Goal: Task Accomplishment & Management: Manage account settings

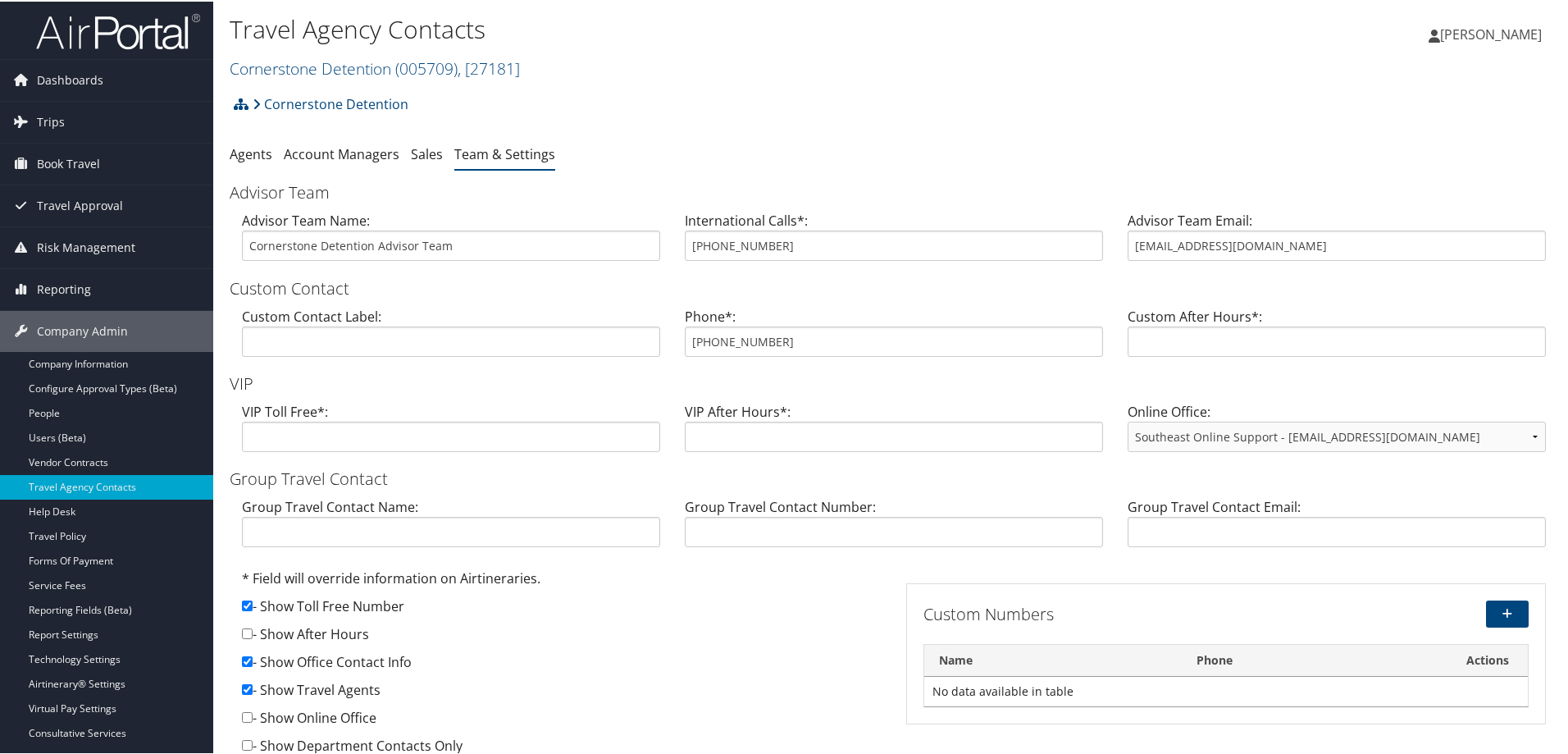
click at [392, 79] on div "Travel Agency Contacts Cornerstone Detention ( 005709 ) , [ 27181 ] Cornerstone…" at bounding box center [672, 47] width 886 height 78
click at [390, 73] on link "Cornerstone Detention ( 005709 ) , [ 27181 ]" at bounding box center [375, 67] width 290 height 22
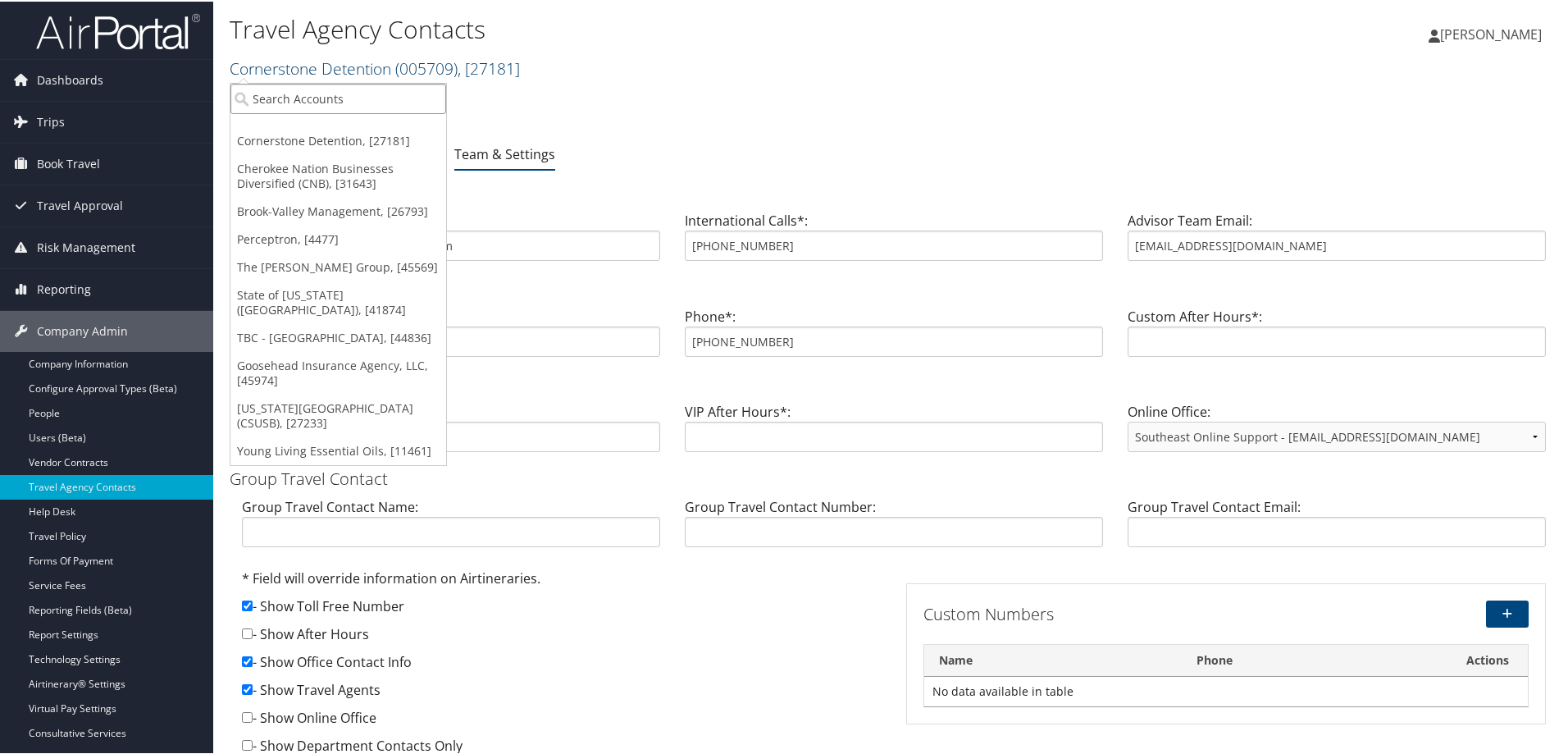
drag, startPoint x: 387, startPoint y: 82, endPoint x: 444, endPoint y: 62, distance: 60.4
click at [394, 82] on input "search" at bounding box center [338, 97] width 216 height 30
type input "lsu academics"
click at [297, 130] on div "LSU Academics (301776), [41875]" at bounding box center [349, 127] width 255 height 15
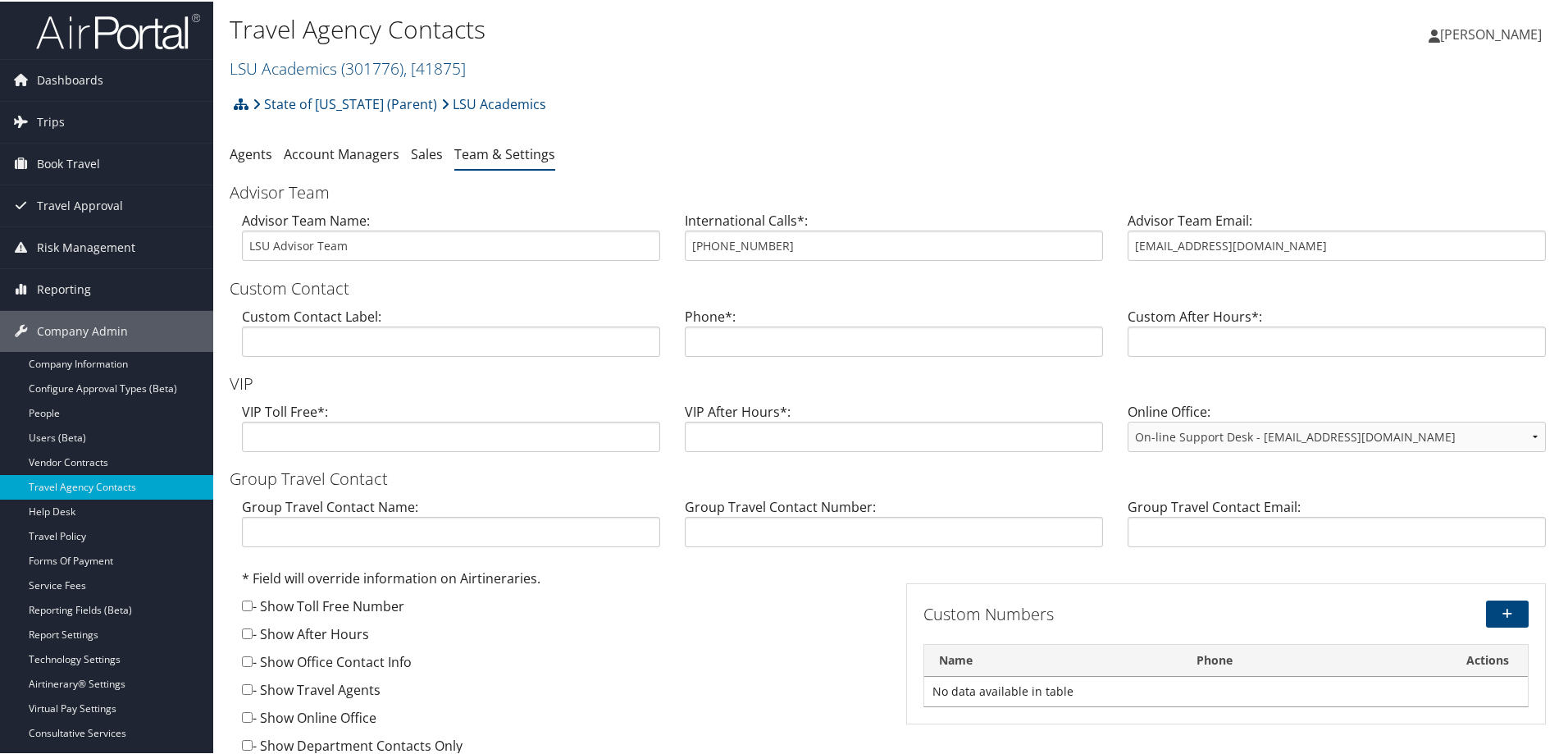
drag, startPoint x: 749, startPoint y: 244, endPoint x: 690, endPoint y: 232, distance: 60.2
click at [690, 232] on div "International Calls*: 800-961-0720" at bounding box center [893, 240] width 443 height 63
drag, startPoint x: 775, startPoint y: 242, endPoint x: 669, endPoint y: 234, distance: 106.3
click at [669, 234] on div "Advisor Team Name: LSU Advisor Team International Calls*: 800-961-0720 Advisor …" at bounding box center [894, 240] width 1329 height 63
click at [313, 60] on link "LSU Academics ( 301776 ) , [ 41875 ]" at bounding box center [348, 67] width 236 height 22
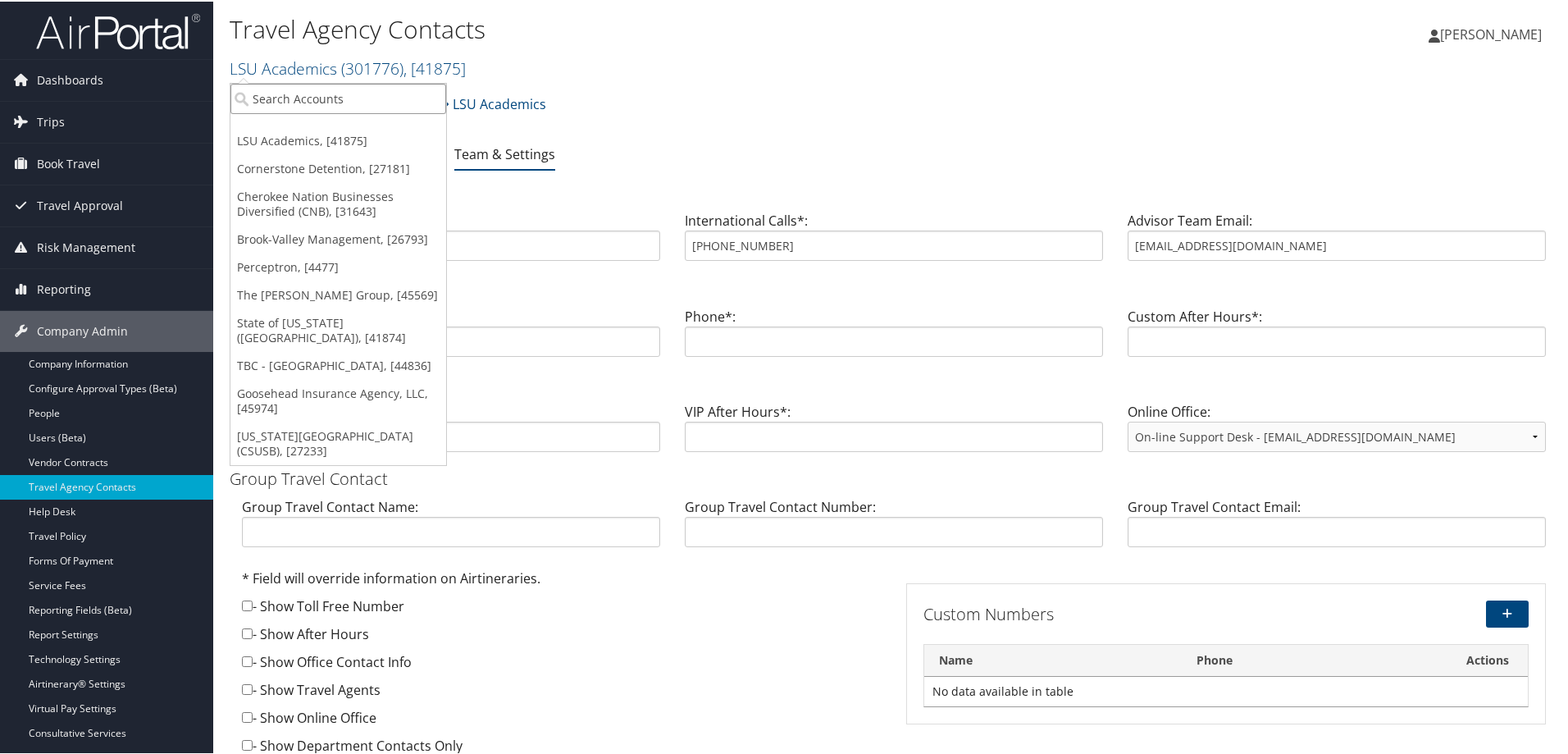
click at [307, 92] on input "search" at bounding box center [338, 97] width 216 height 30
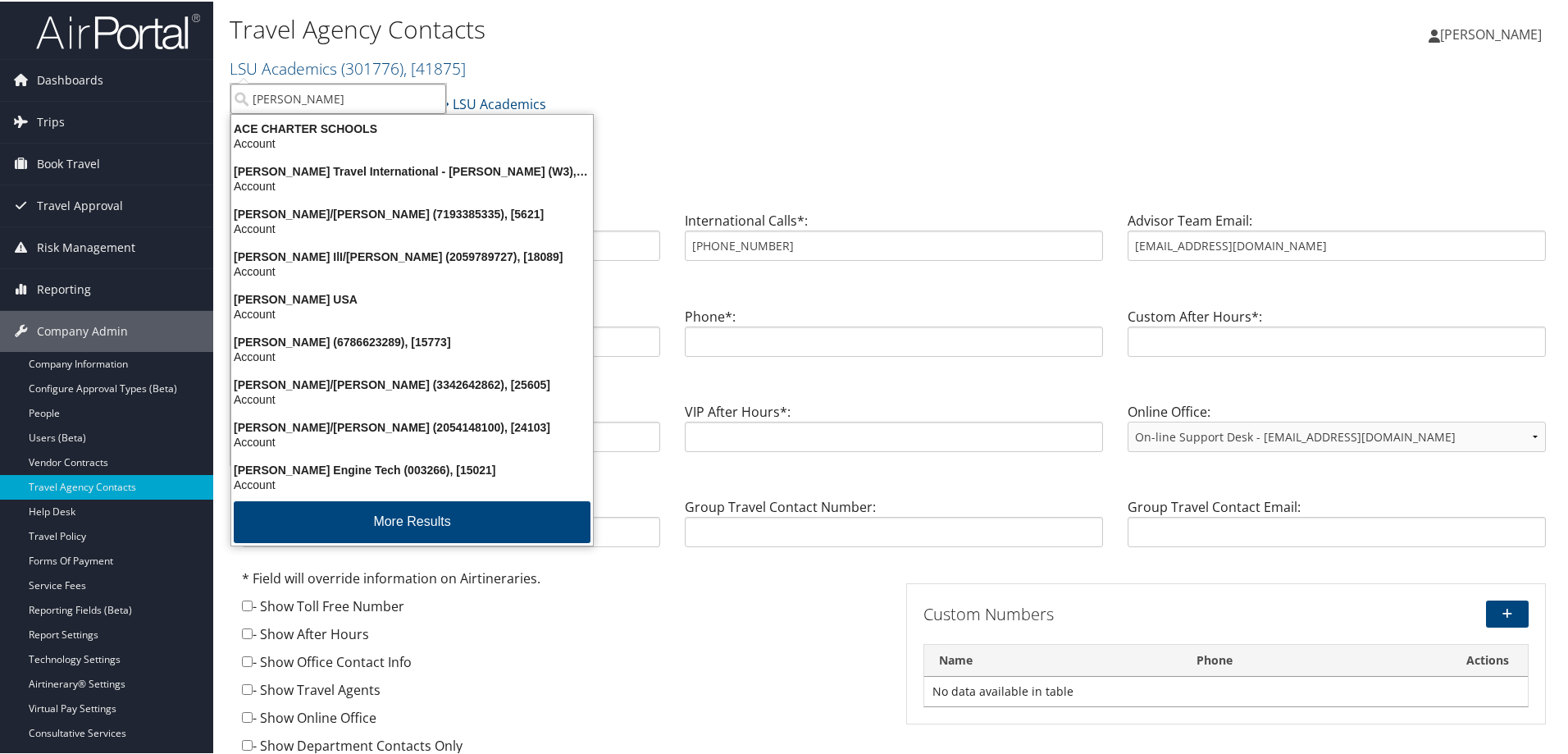
type input "hartzell"
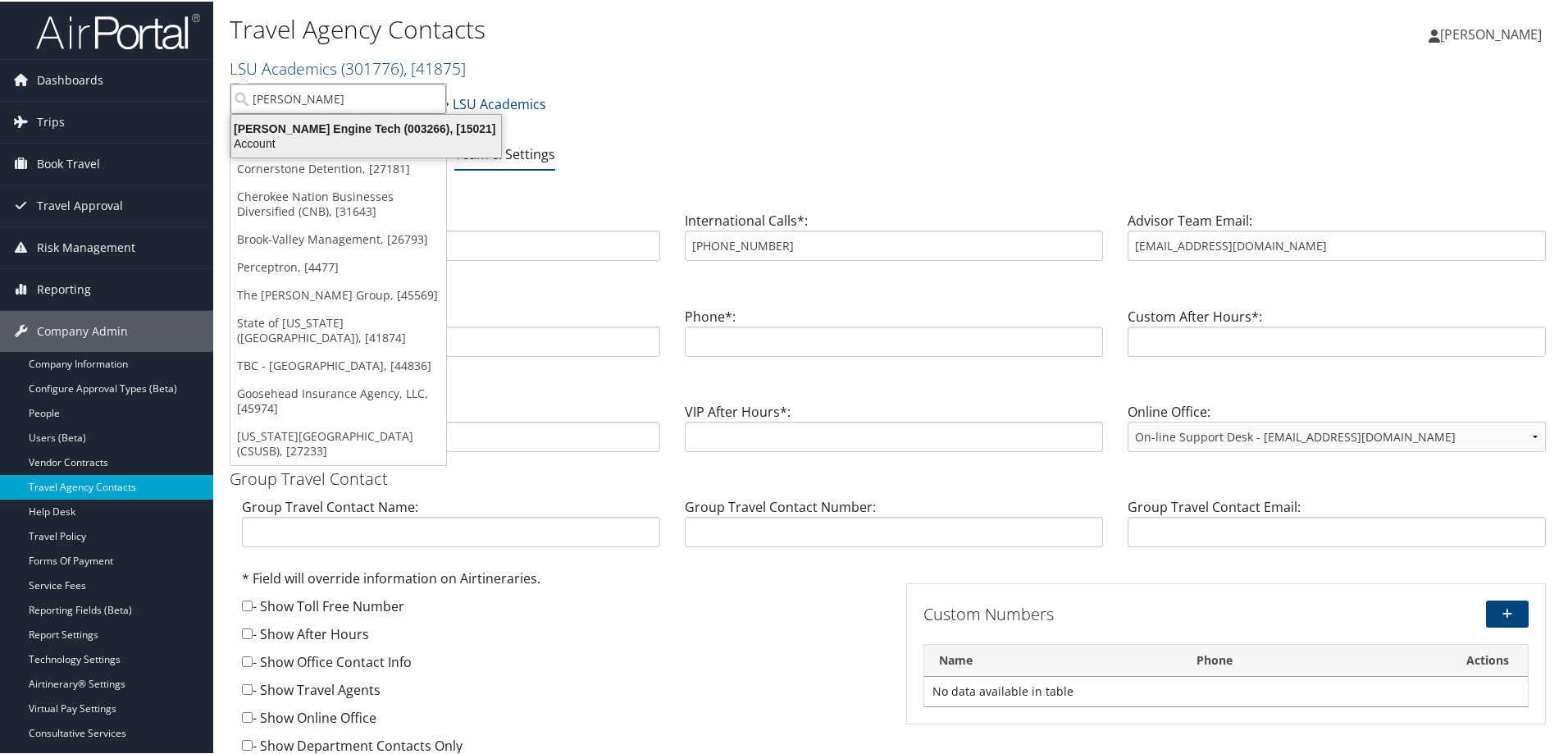
click at [353, 142] on div "Account" at bounding box center [367, 141] width 290 height 15
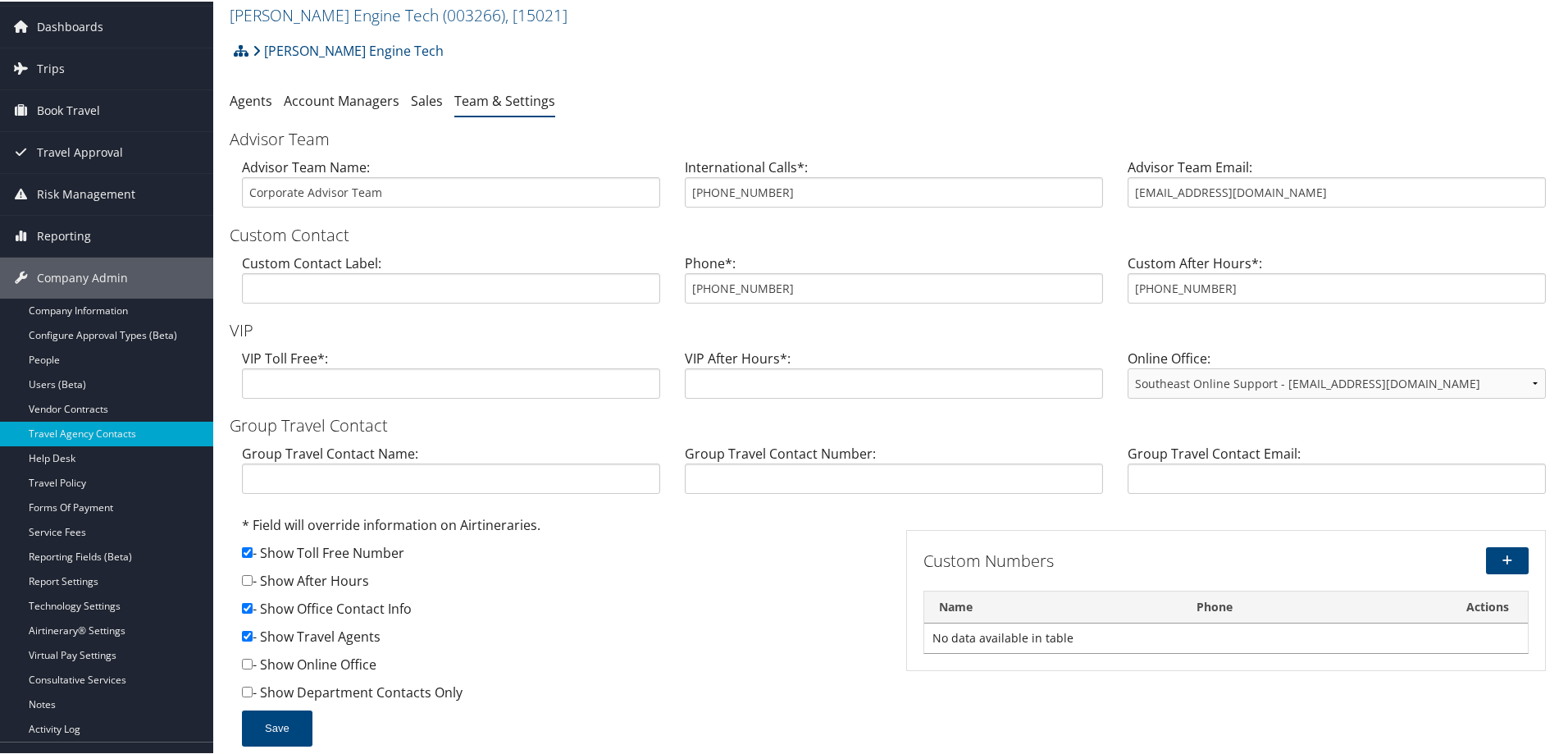
scroll to position [82, 0]
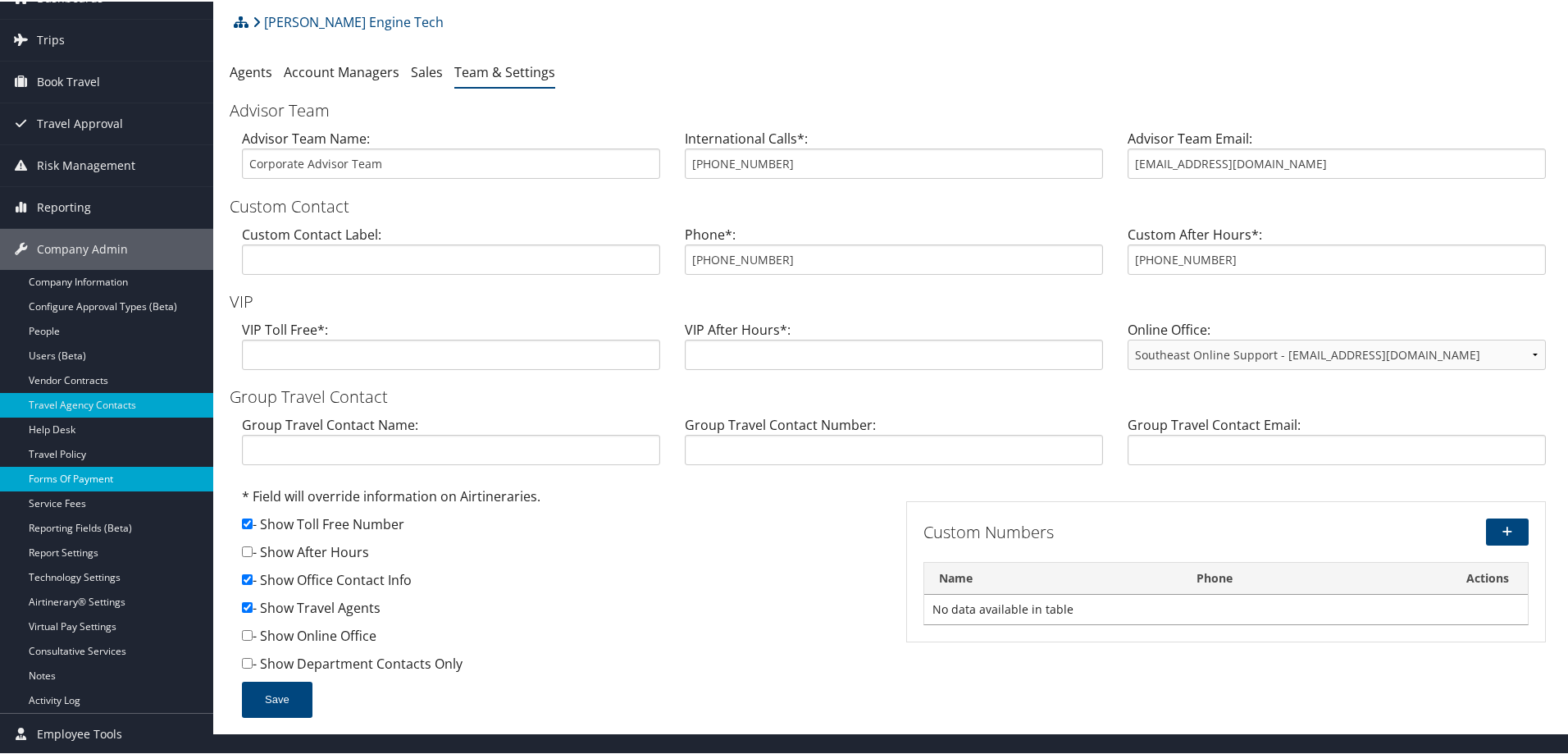
click at [124, 472] on link "Forms Of Payment" at bounding box center [106, 477] width 213 height 25
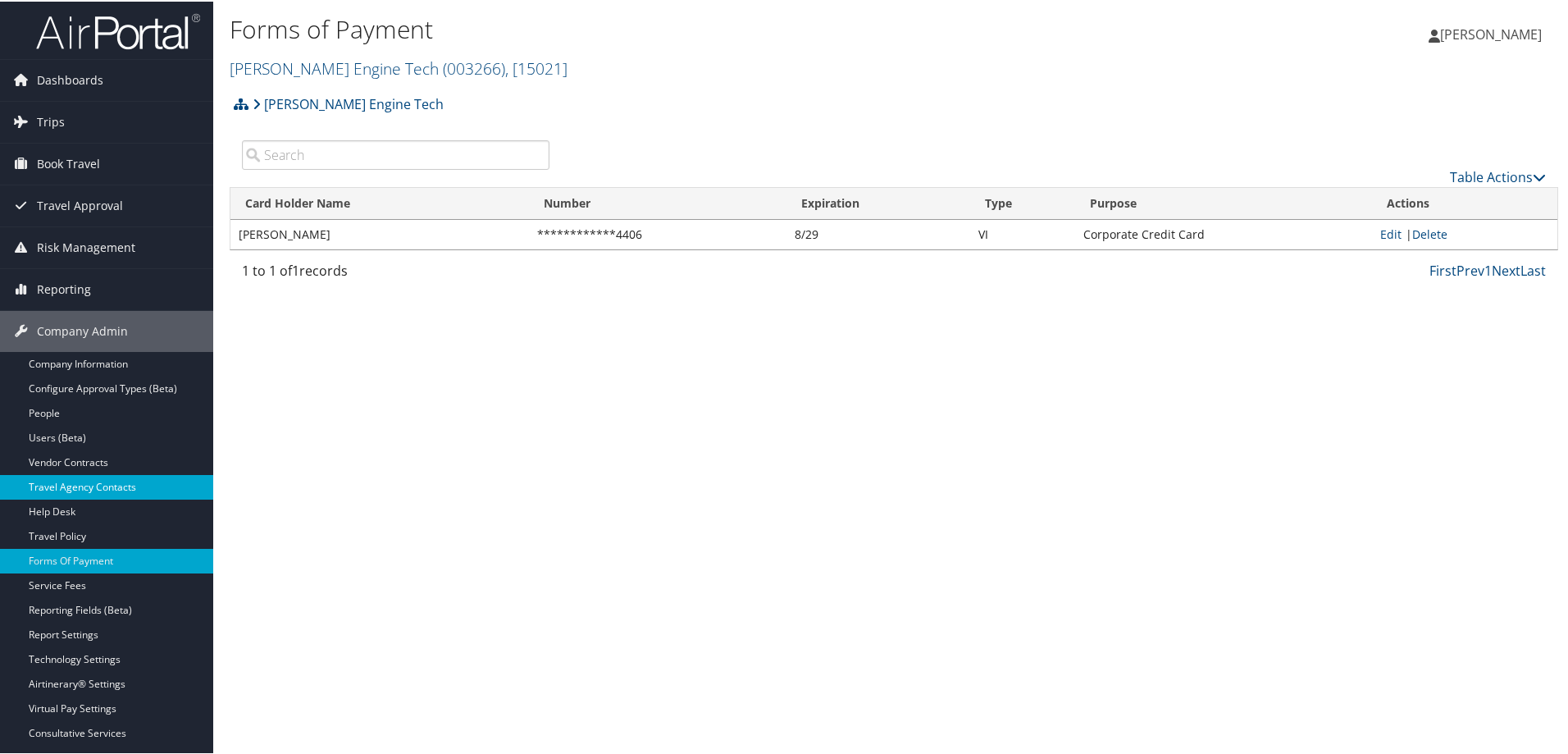
click at [100, 481] on link "Travel Agency Contacts" at bounding box center [106, 485] width 213 height 25
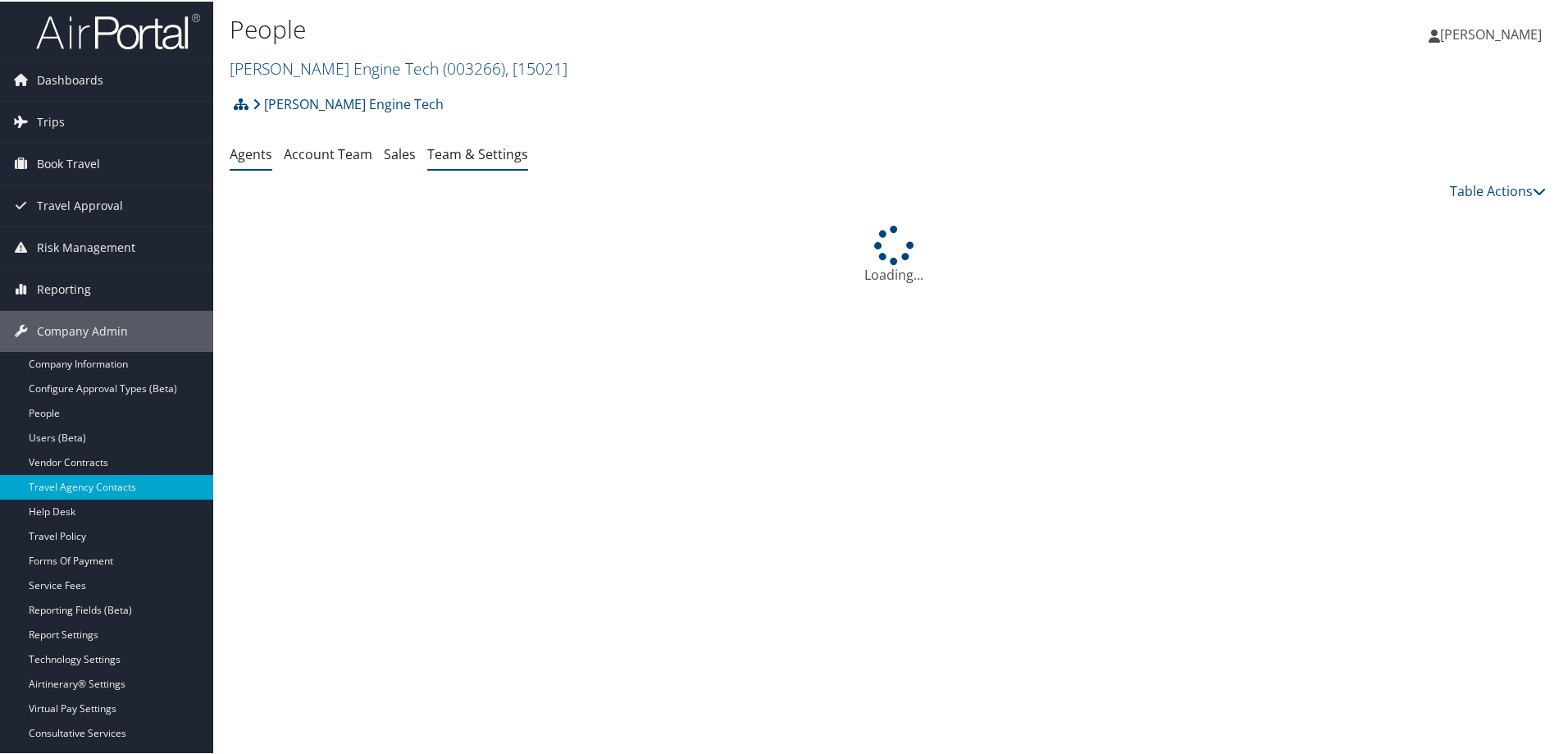
click at [462, 158] on link "Team & Settings" at bounding box center [477, 152] width 101 height 18
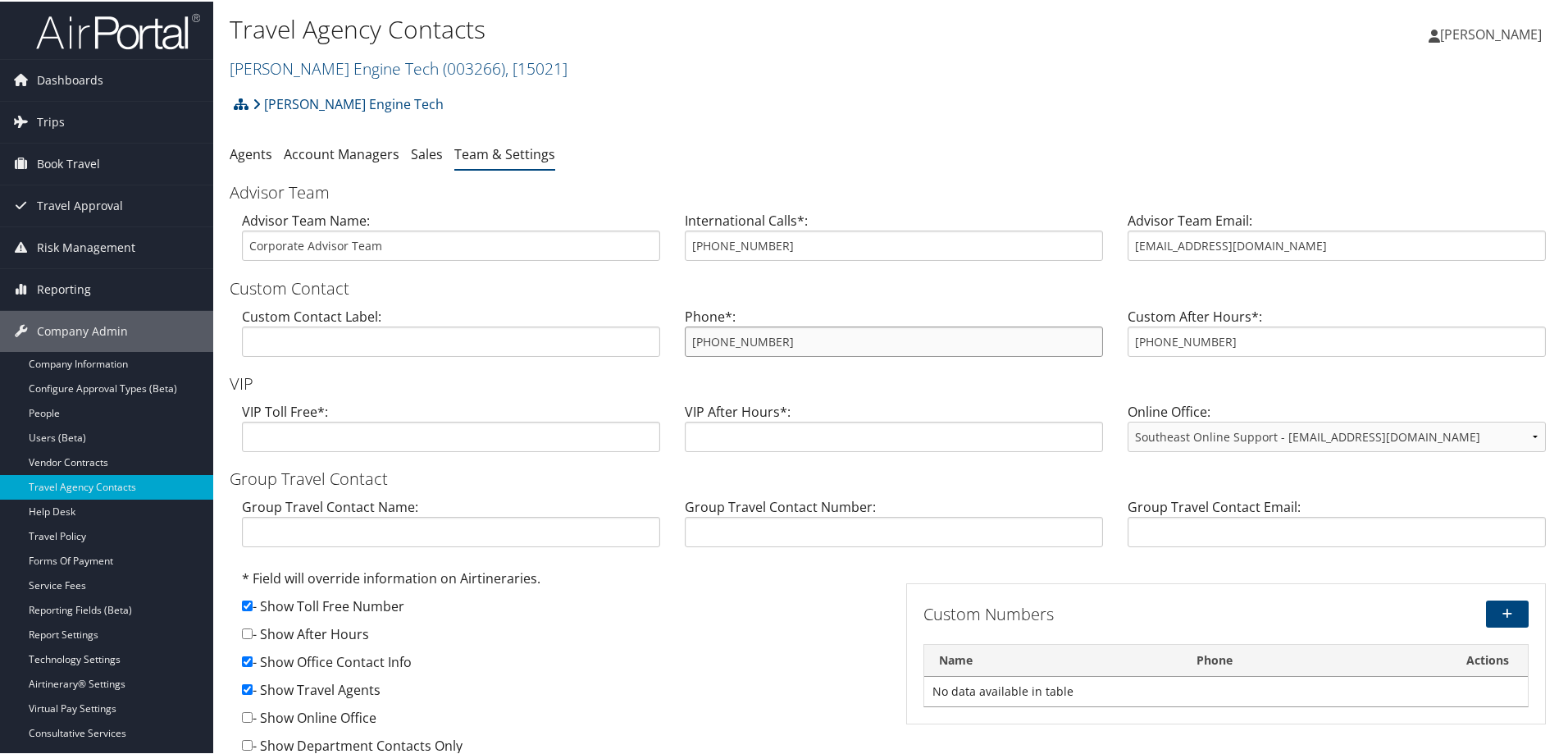
drag, startPoint x: 853, startPoint y: 344, endPoint x: 591, endPoint y: 336, distance: 262.1
click at [591, 336] on div "Custom Contact Label: Phone*: [PHONE_NUMBER] Custom After Hours*: [PHONE_NUMBER]" at bounding box center [894, 336] width 1329 height 63
drag, startPoint x: 1370, startPoint y: 232, endPoint x: 1130, endPoint y: 229, distance: 240.0
click at [1130, 229] on div "Advisor Team Email: [EMAIL_ADDRESS][DOMAIN_NAME]" at bounding box center [1337, 240] width 443 height 63
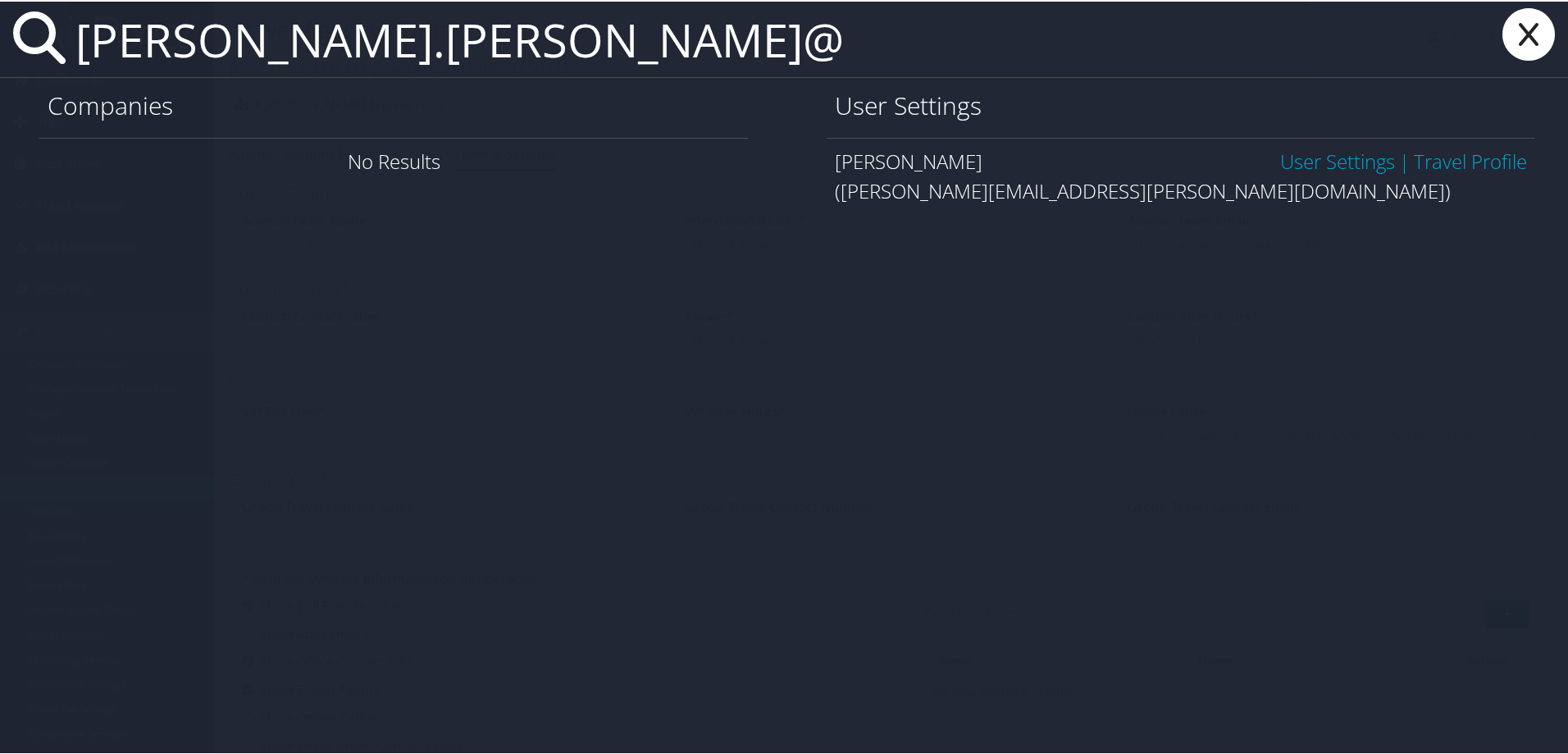
type input "brandon.newman@"
click at [1281, 158] on link "User Settings" at bounding box center [1338, 159] width 115 height 27
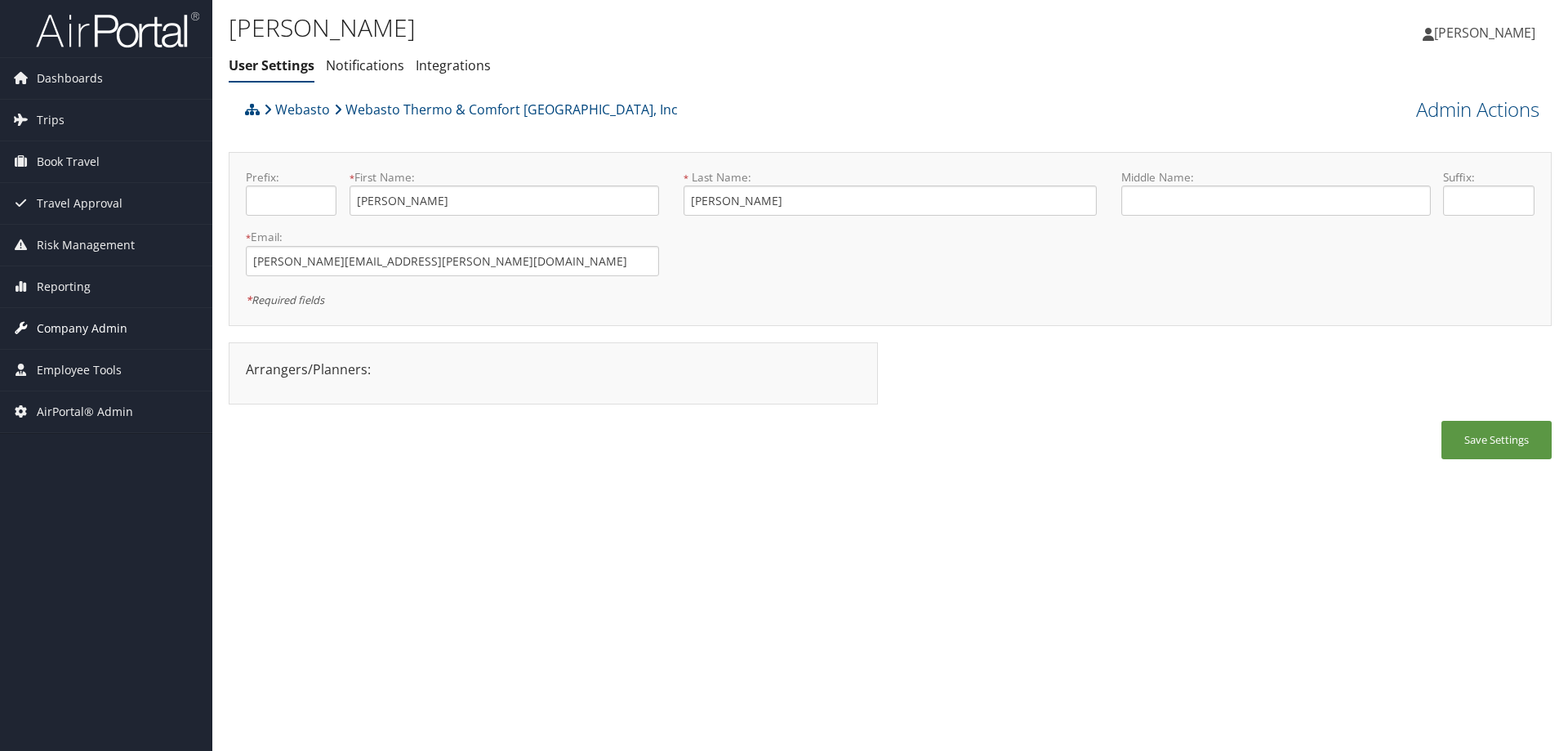
click at [107, 319] on span "Company Admin" at bounding box center [82, 328] width 91 height 41
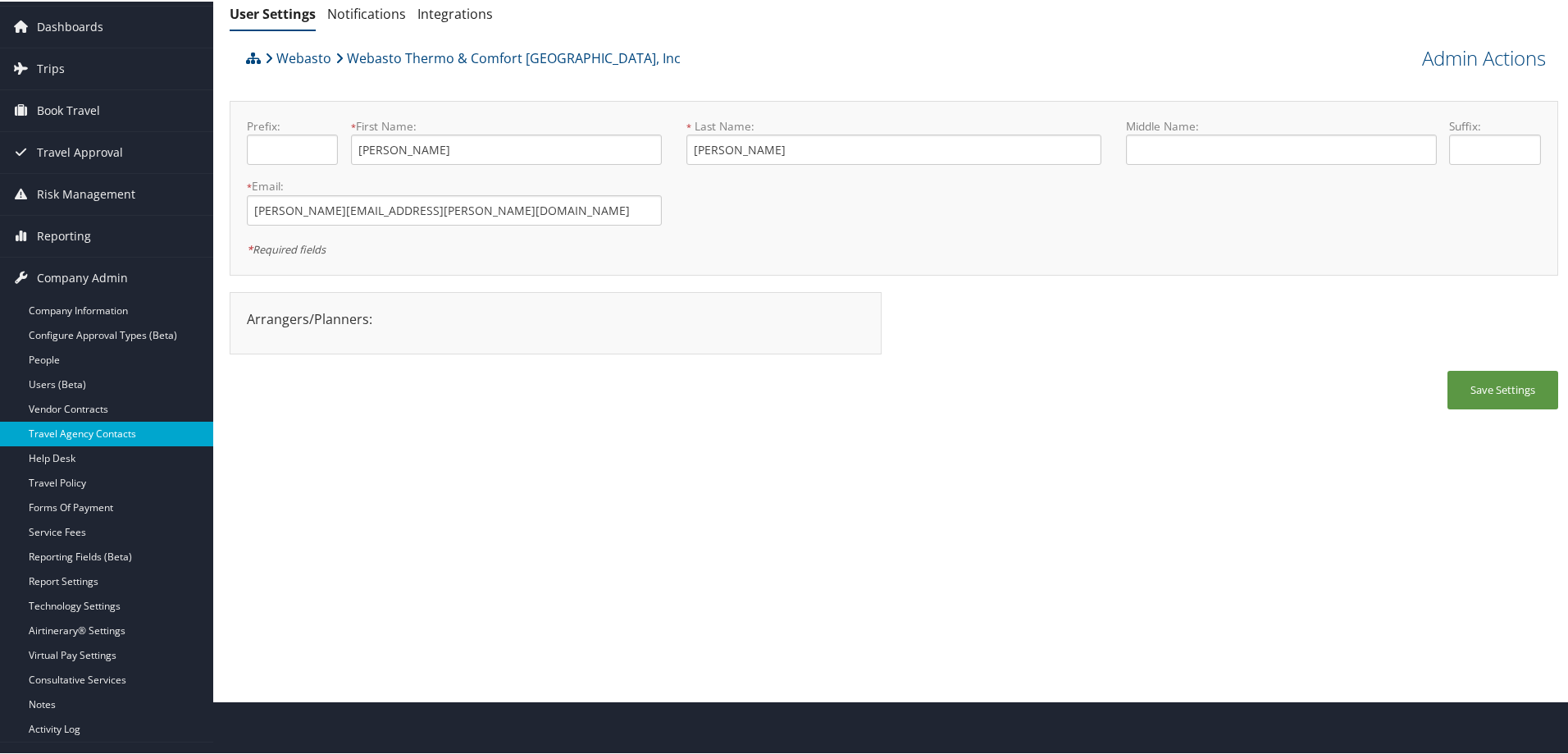
scroll to position [124, 0]
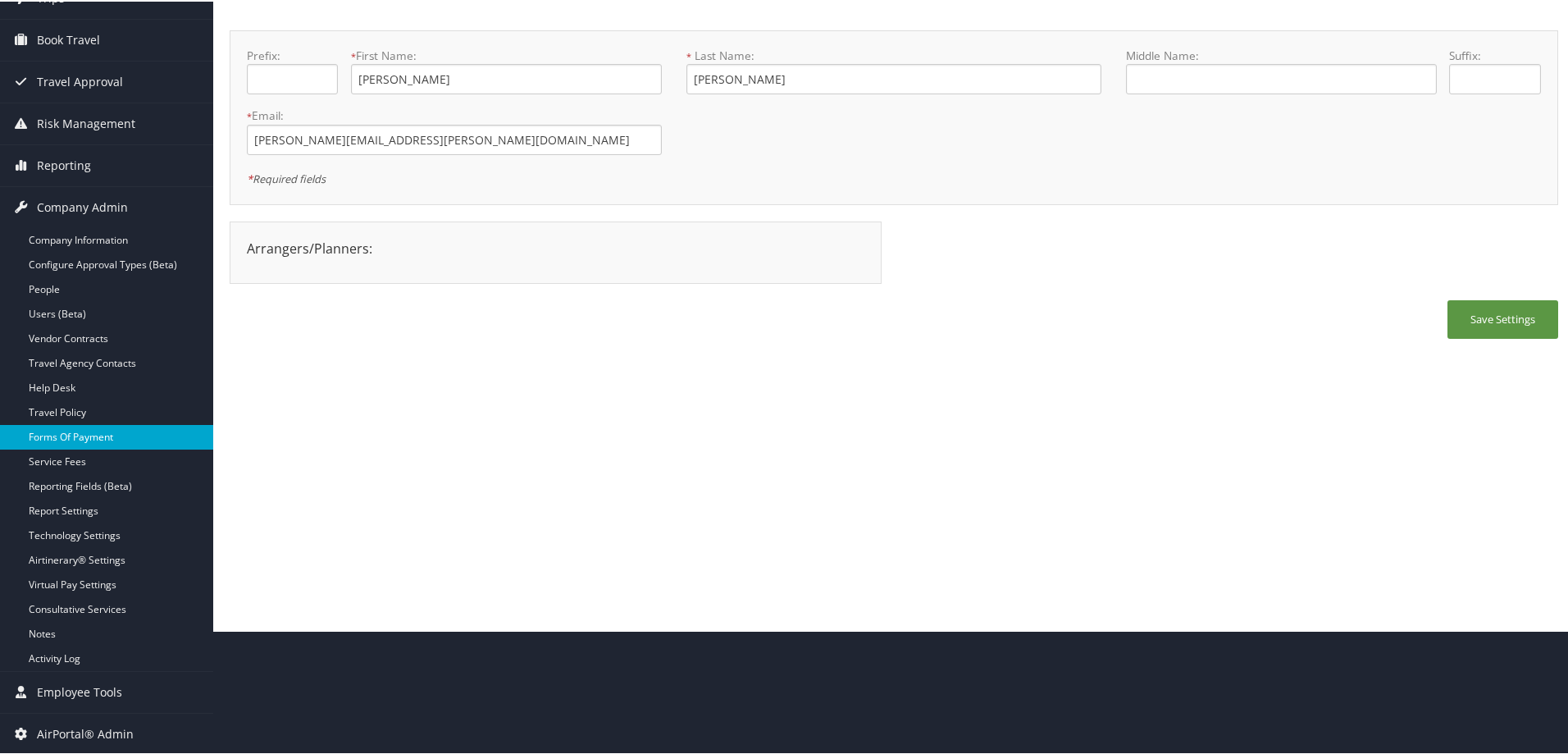
click at [109, 436] on link "Forms Of Payment" at bounding box center [106, 435] width 213 height 25
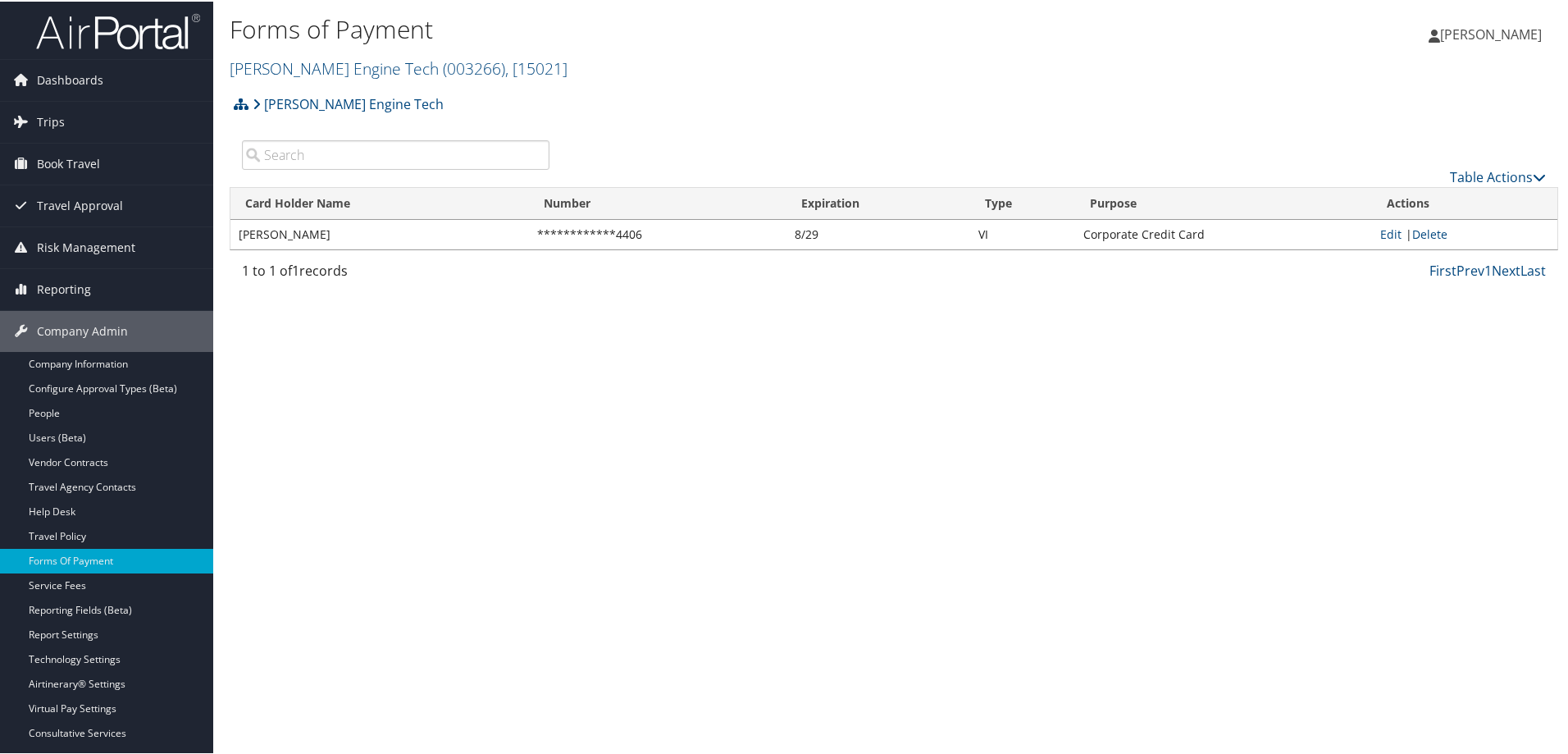
click at [331, 53] on h2 "Hartzell Engine Tech ( 003266 ) , [ 15021 ]" at bounding box center [672, 66] width 886 height 28
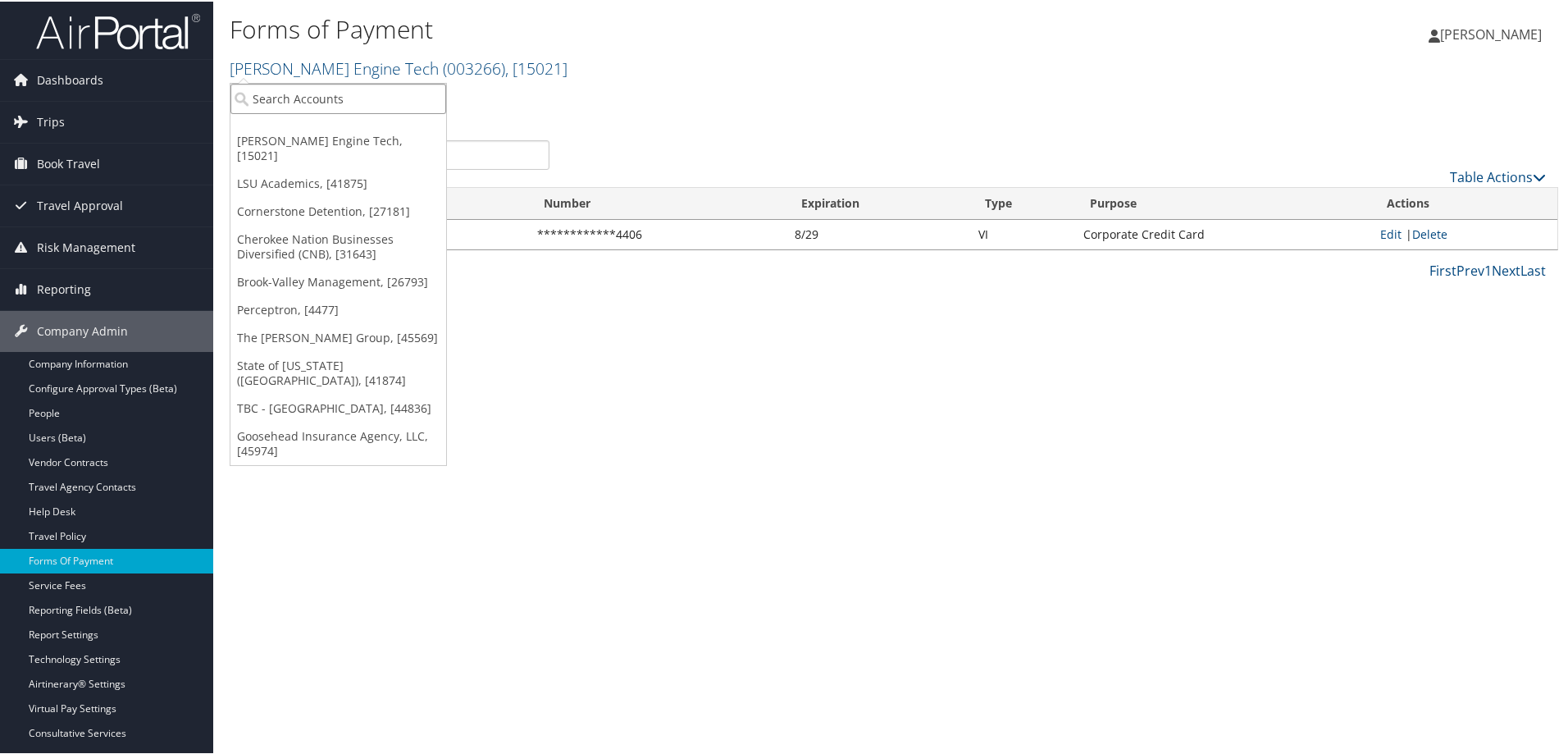
click at [318, 102] on input "search" at bounding box center [338, 97] width 216 height 30
type input "webasto"
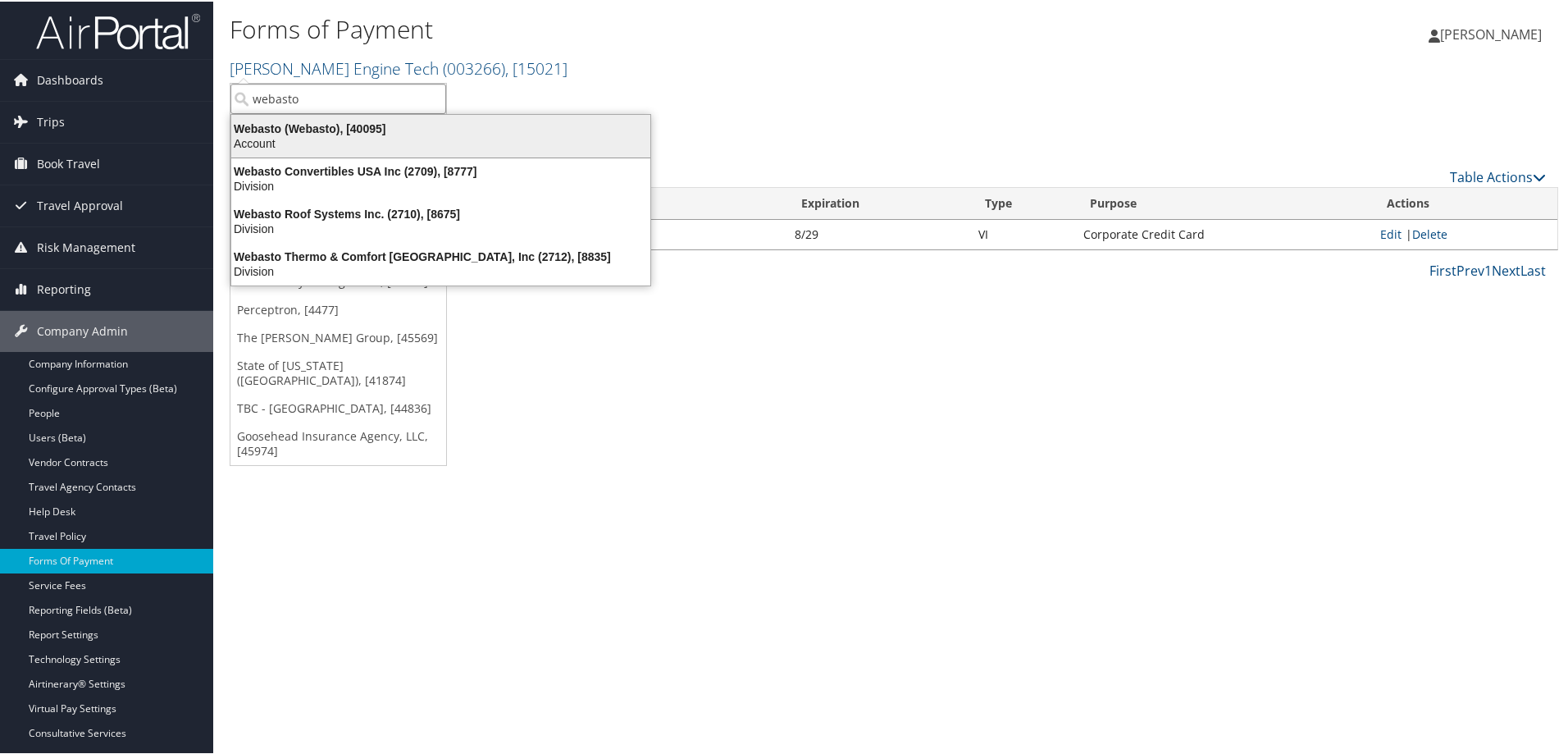
click at [252, 141] on div "Account" at bounding box center [441, 141] width 439 height 15
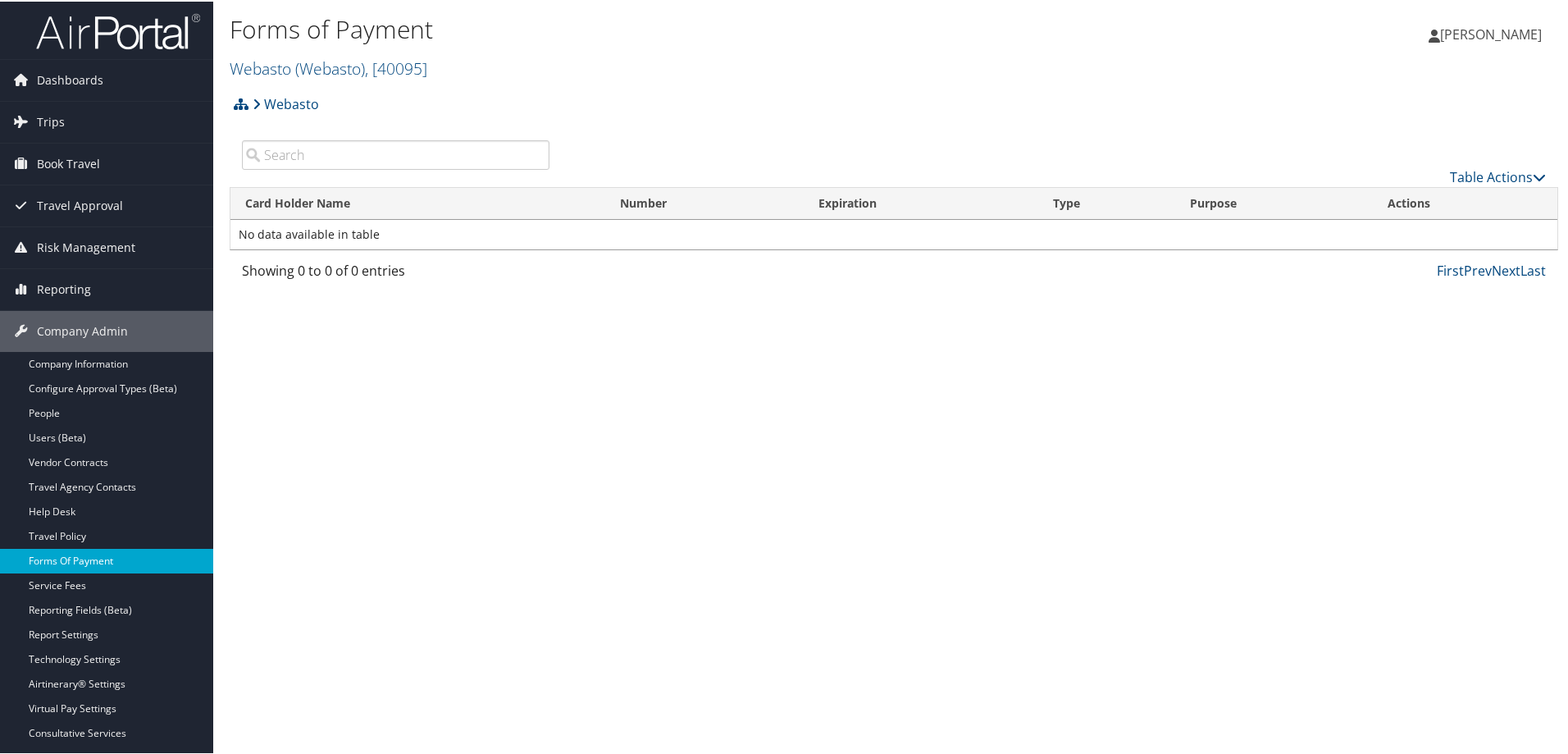
click at [150, 552] on link "Forms Of Payment" at bounding box center [106, 559] width 213 height 25
click at [107, 489] on link "Travel Agency Contacts" at bounding box center [106, 485] width 213 height 25
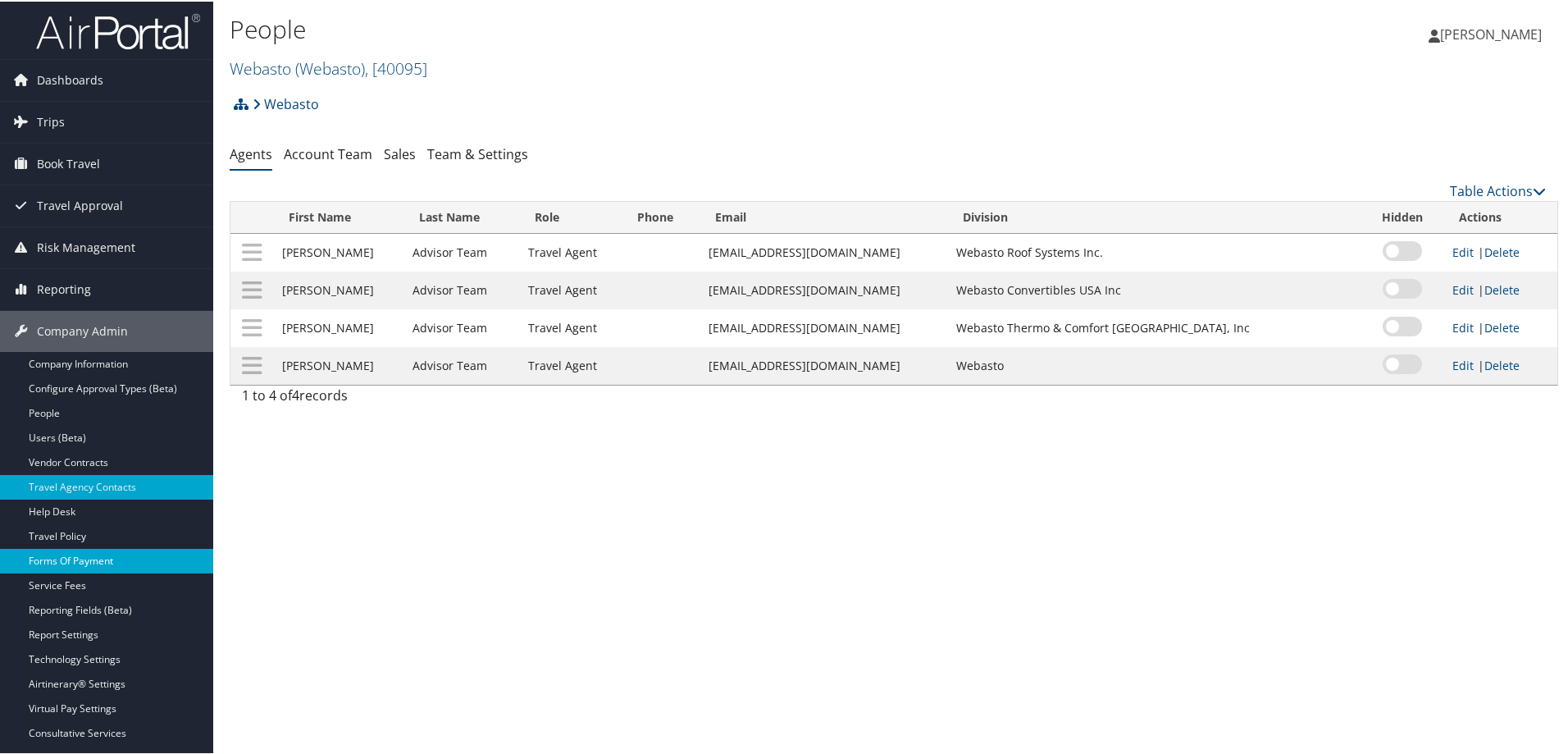
scroll to position [82, 0]
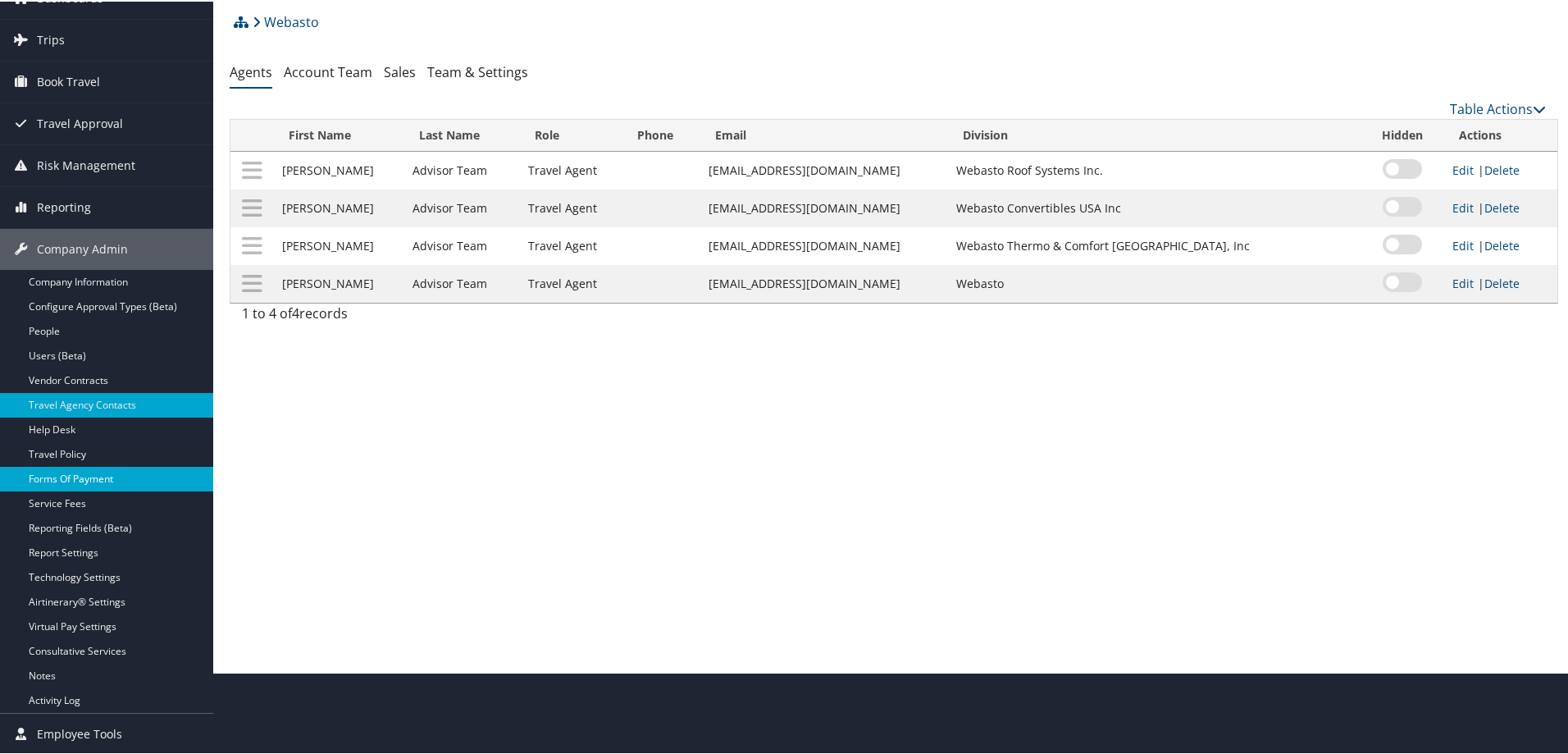
click at [161, 469] on link "Forms Of Payment" at bounding box center [106, 477] width 213 height 25
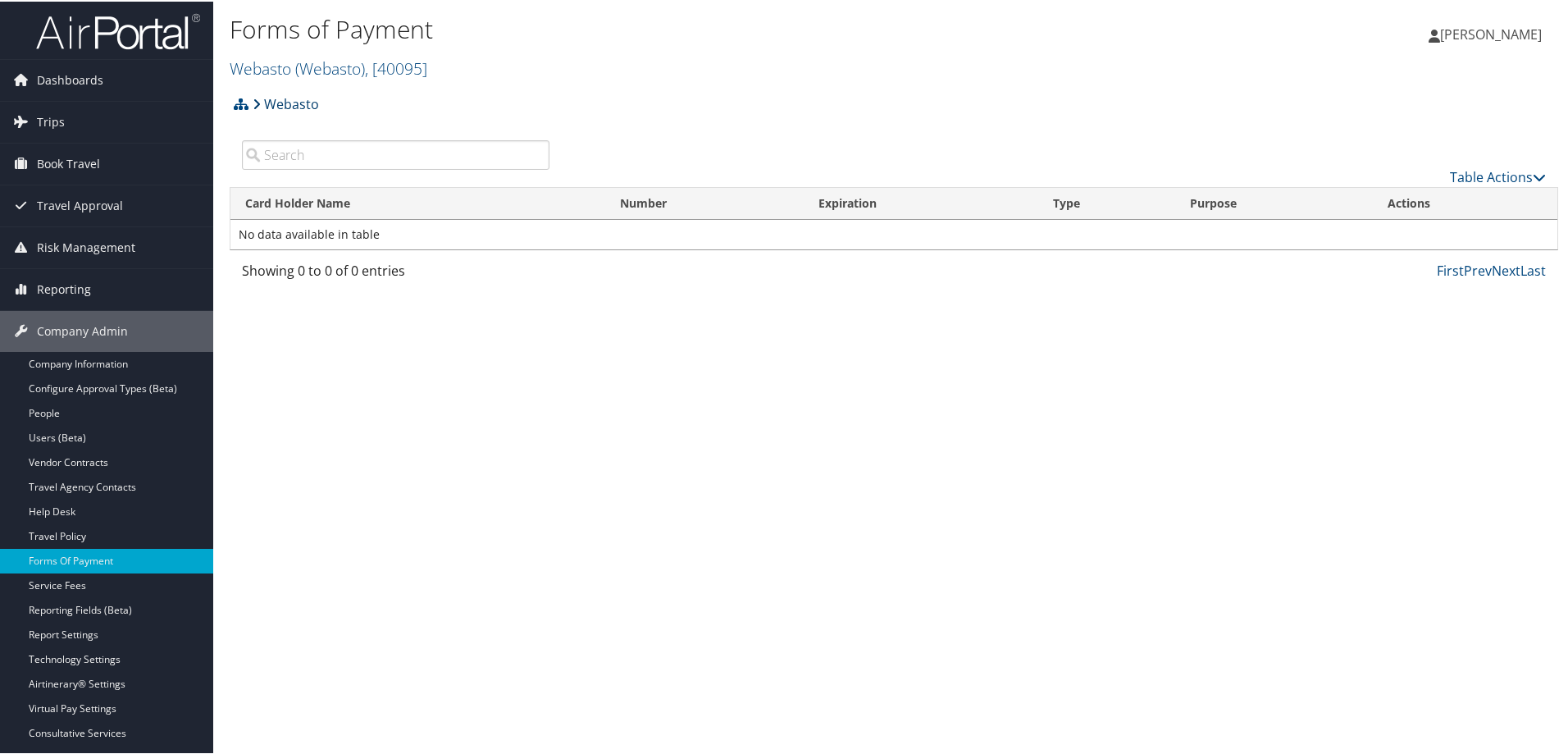
click at [280, 99] on link "Webasto" at bounding box center [286, 103] width 66 height 33
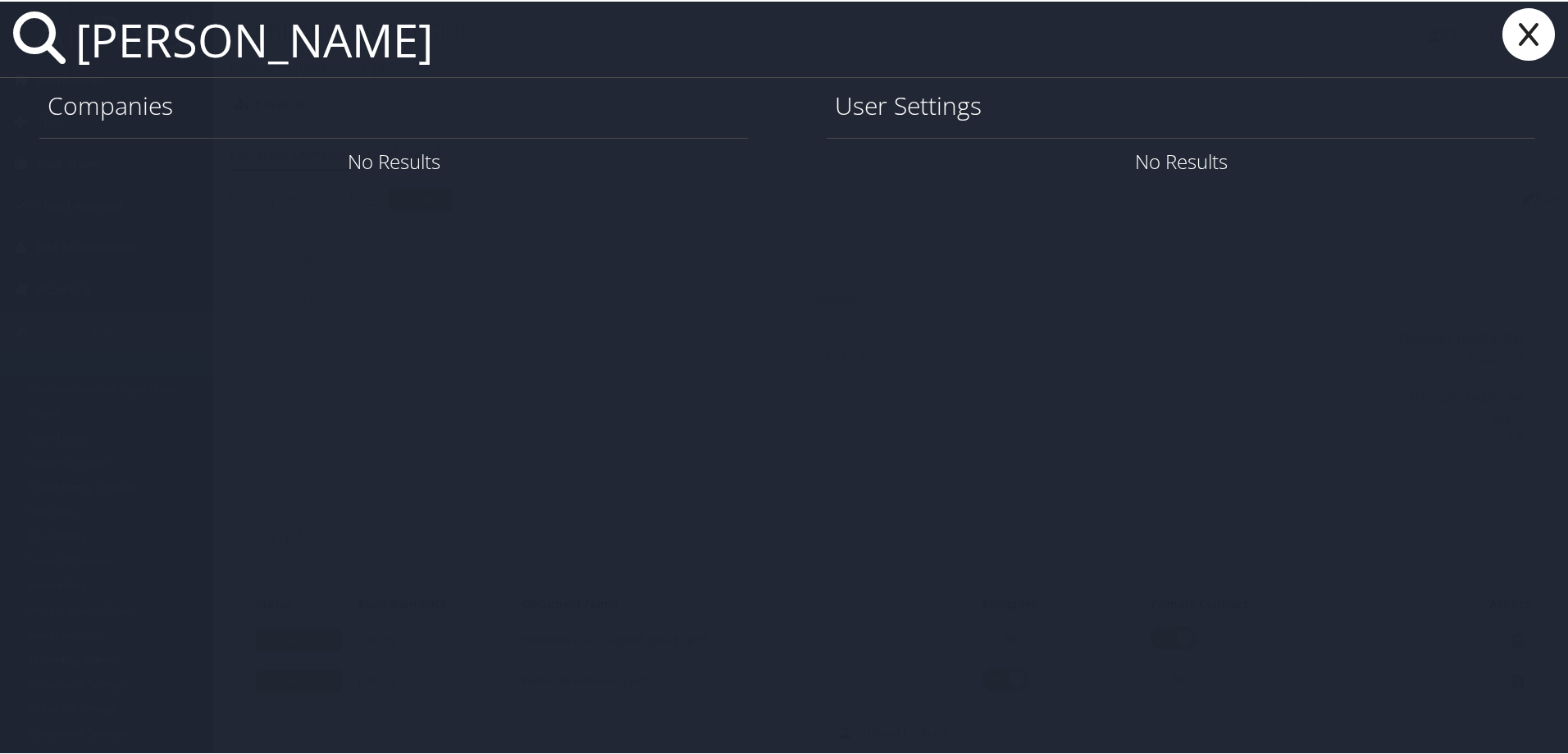
click at [266, 38] on input "brendan newman" at bounding box center [688, 37] width 1238 height 75
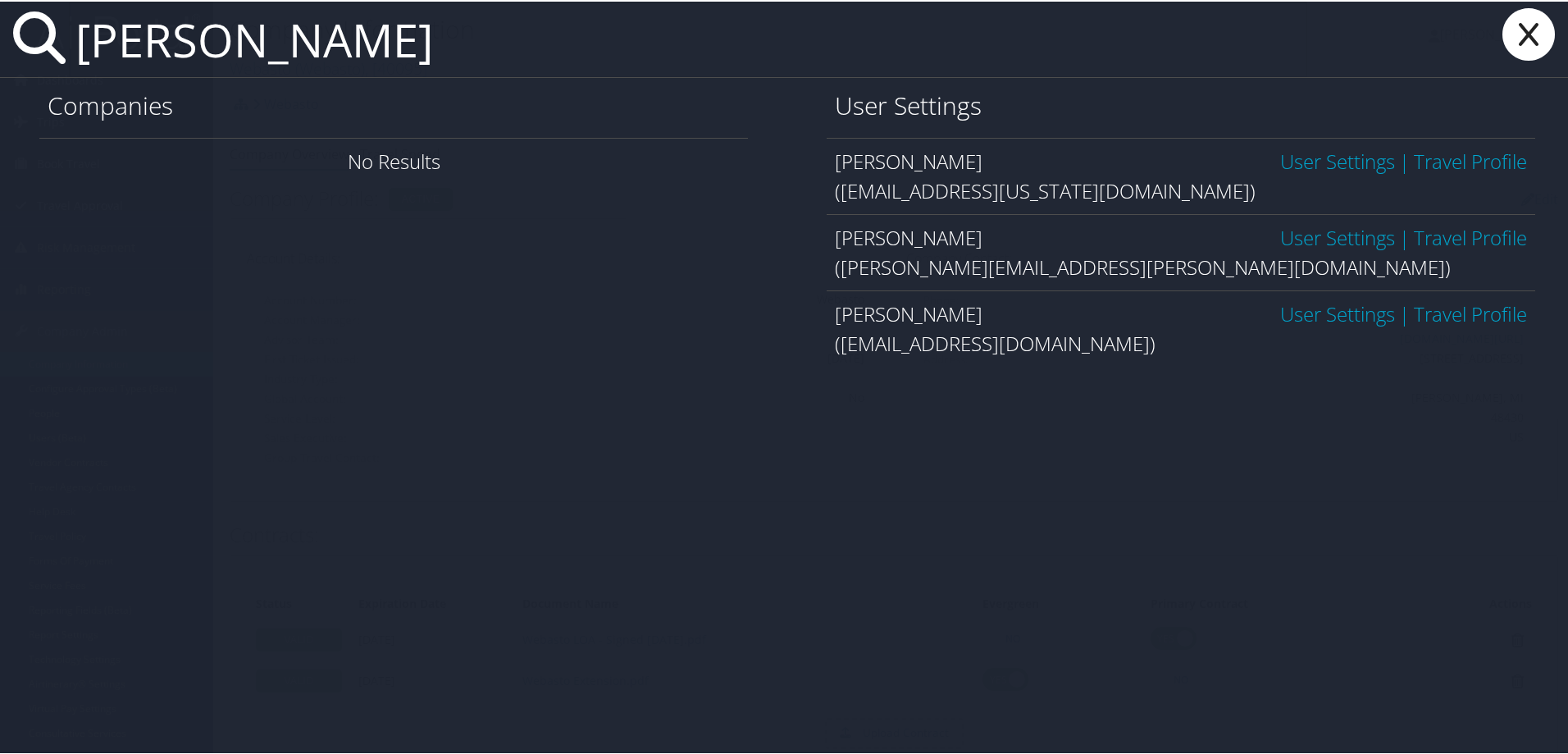
type input "brandon newman"
click at [1288, 241] on link "User Settings" at bounding box center [1338, 236] width 115 height 27
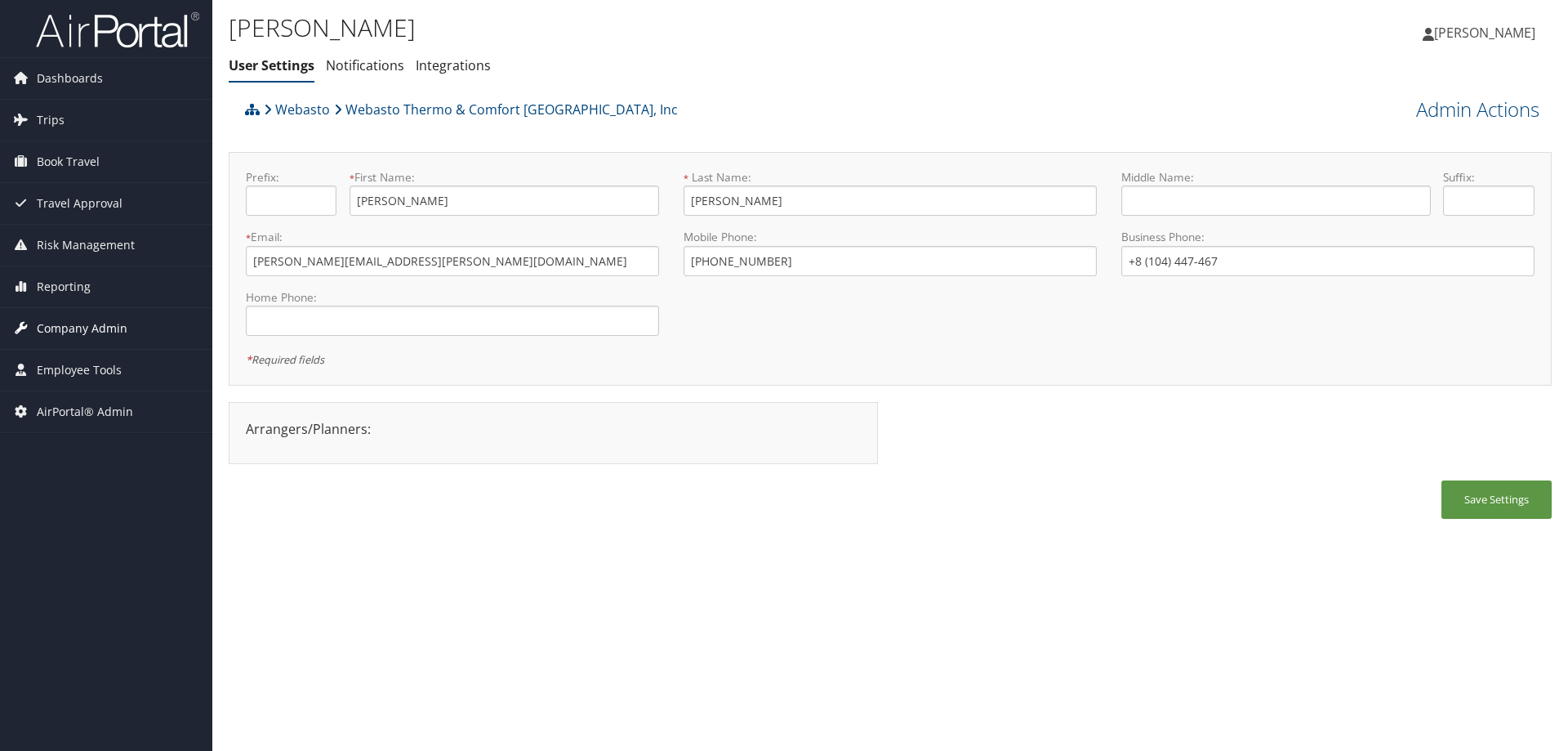
click at [72, 322] on span "Company Admin" at bounding box center [82, 328] width 91 height 41
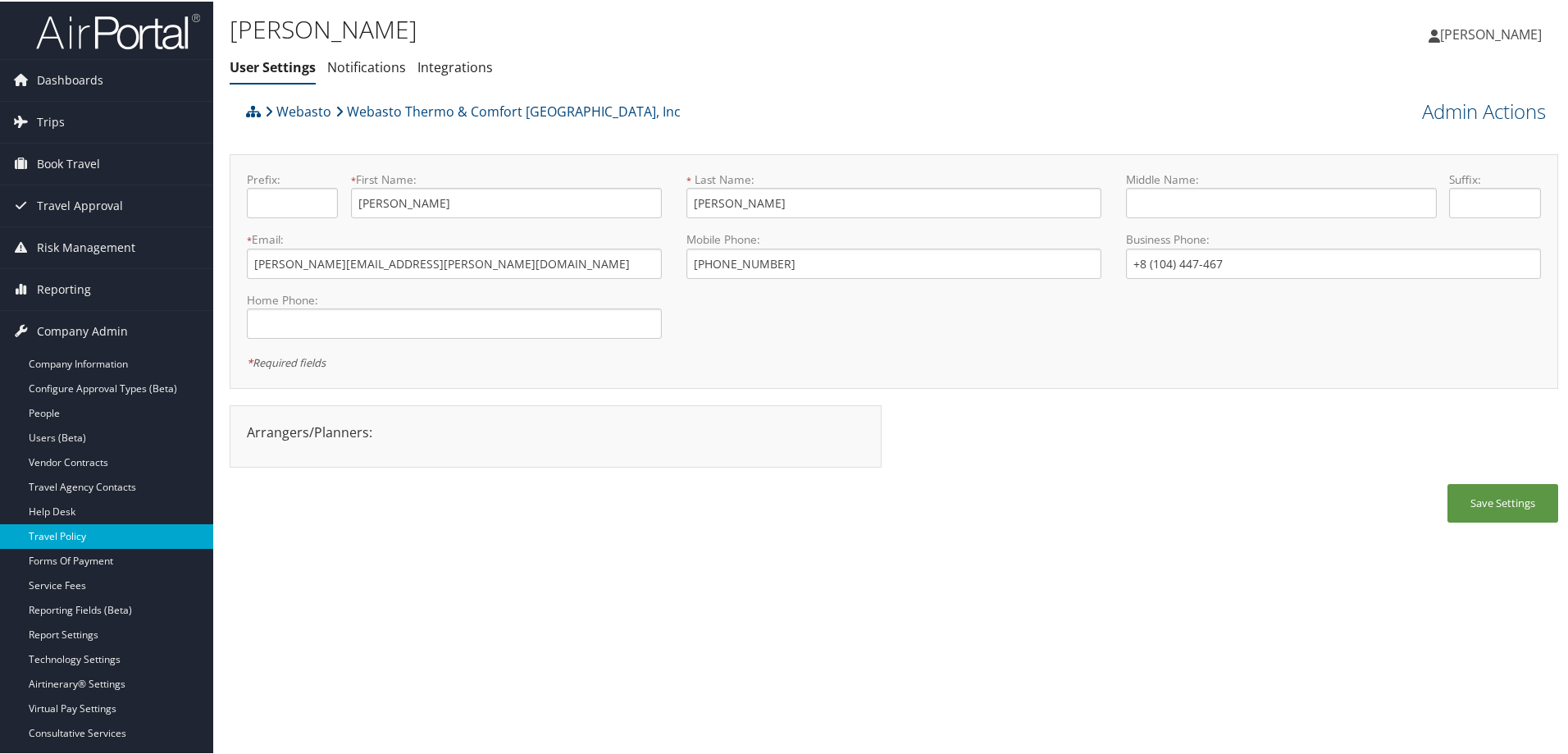
scroll to position [82, 0]
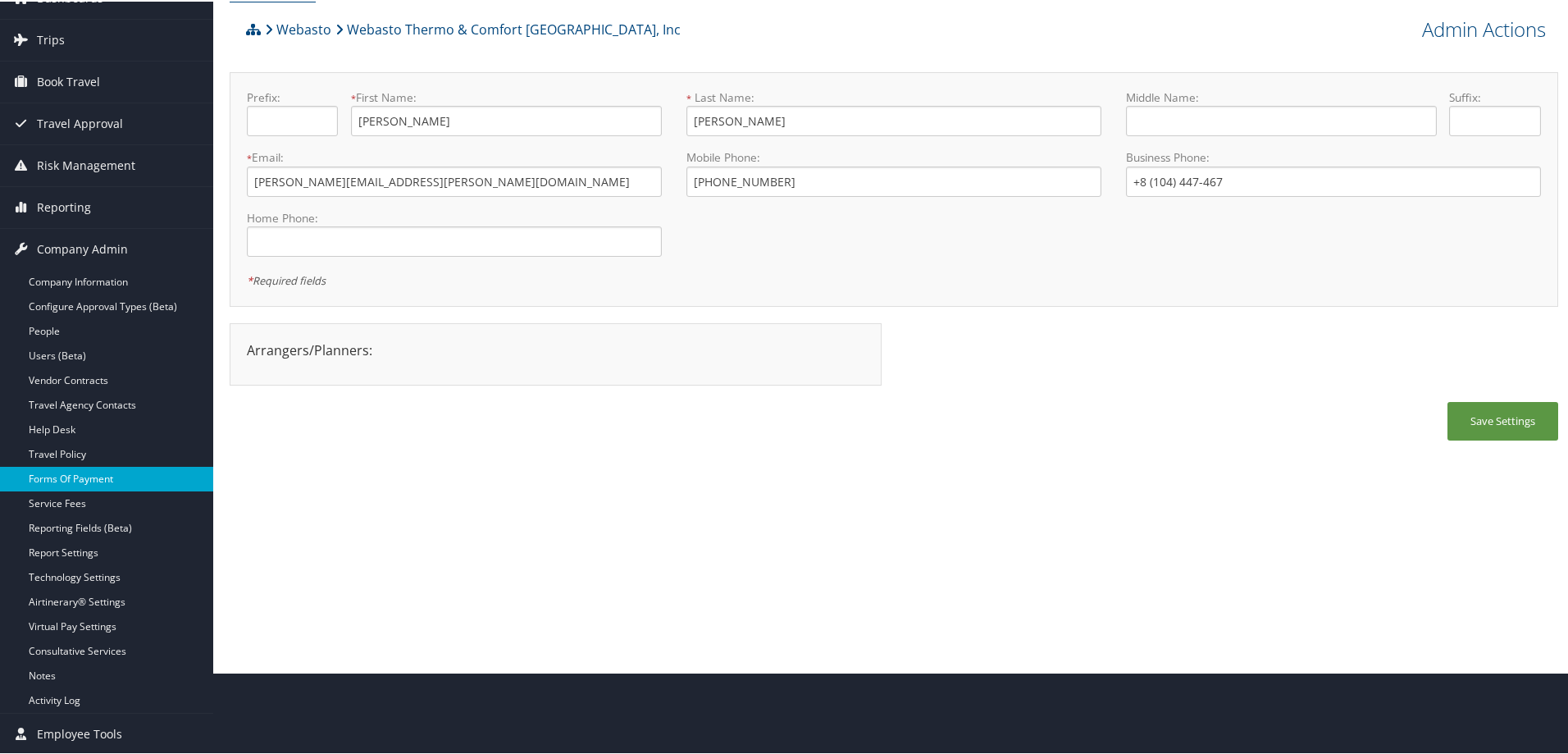
click at [110, 482] on link "Forms Of Payment" at bounding box center [106, 477] width 213 height 25
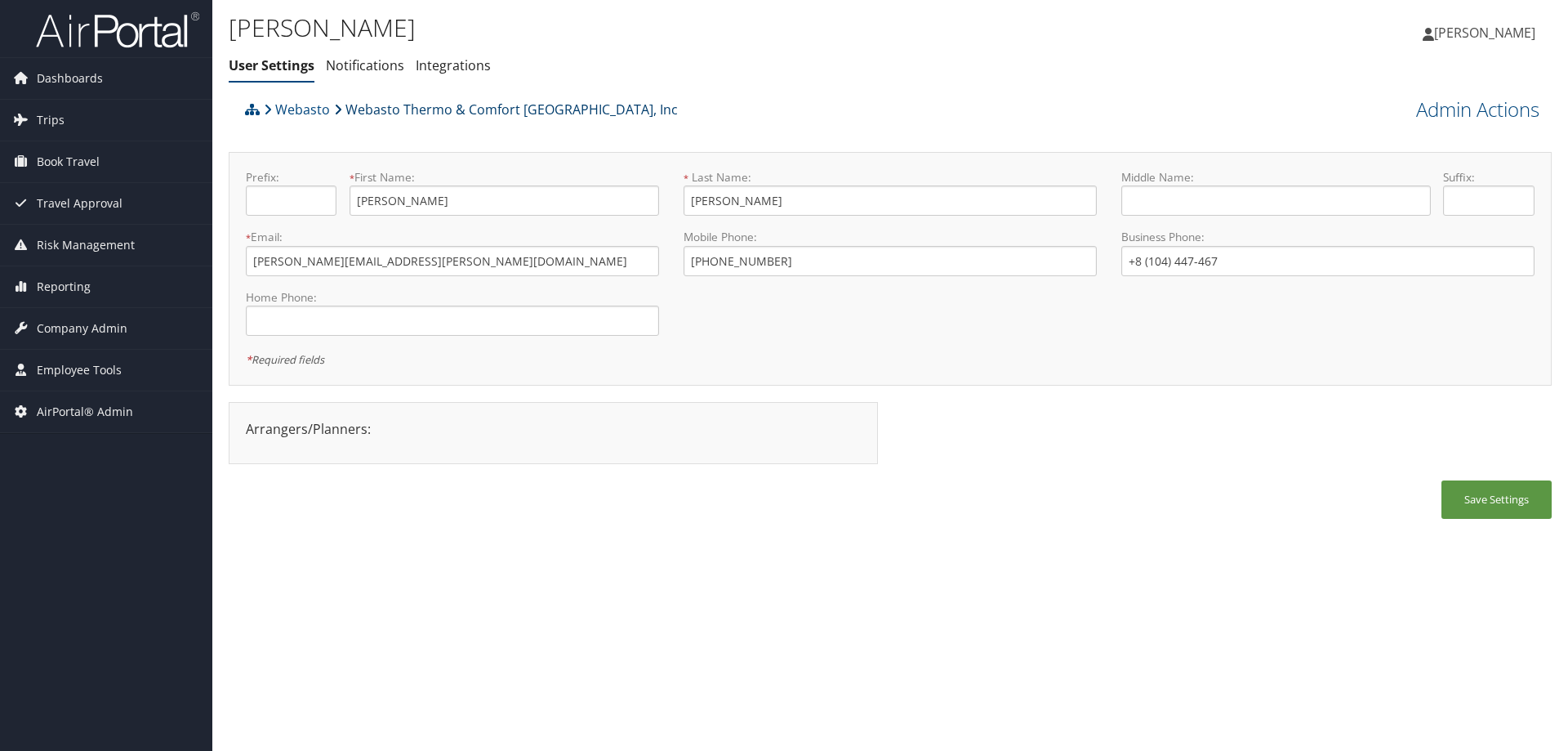
click at [509, 109] on link "Webasto Thermo & Comfort [GEOGRAPHIC_DATA], Inc" at bounding box center [506, 109] width 344 height 33
click at [803, 272] on input "[PHONE_NUMBER]" at bounding box center [890, 260] width 413 height 30
click at [1128, 270] on input "+8 (104) 447-467" at bounding box center [1327, 260] width 413 height 30
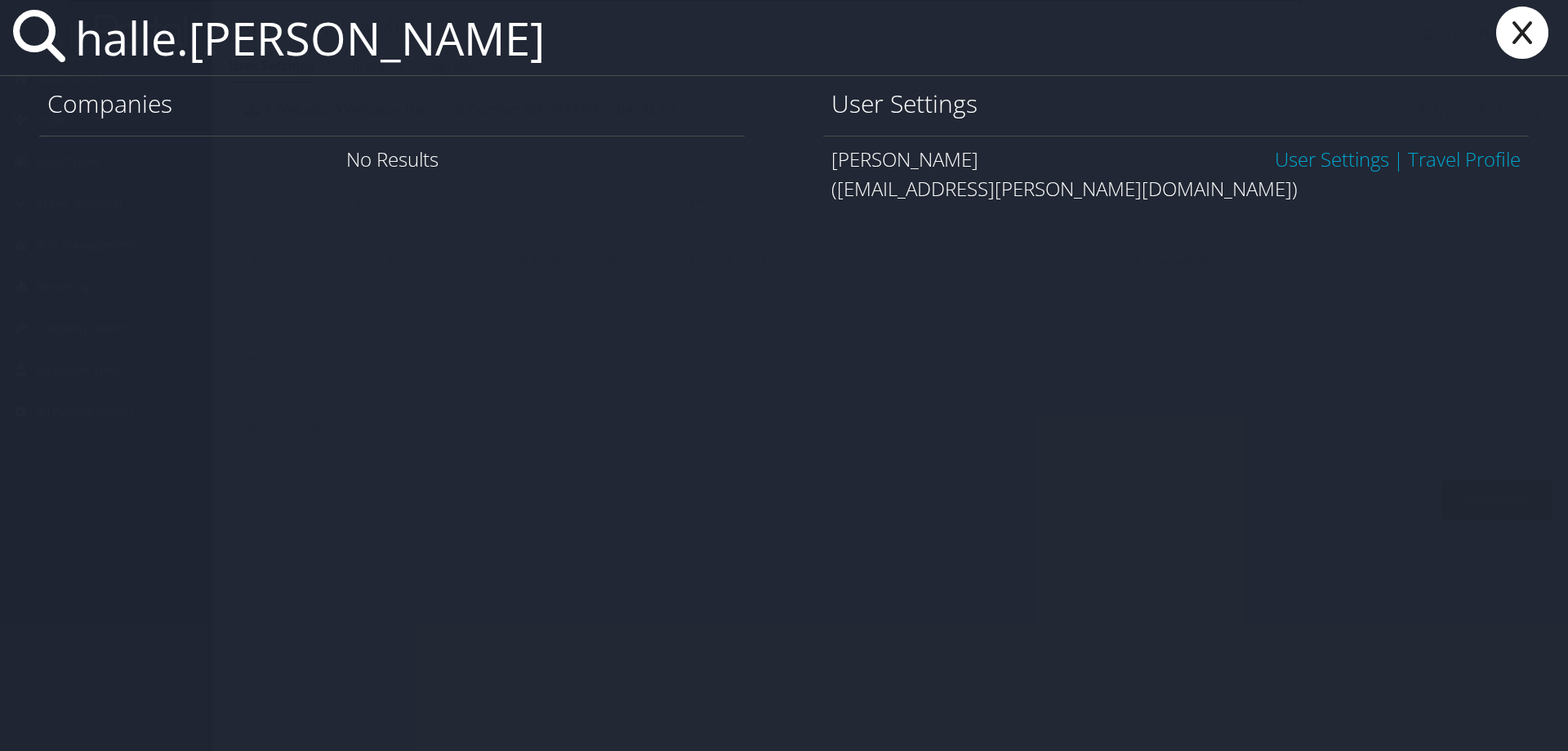
type input "halle.[PERSON_NAME]"
click at [1319, 162] on link "User Settings" at bounding box center [1332, 158] width 114 height 27
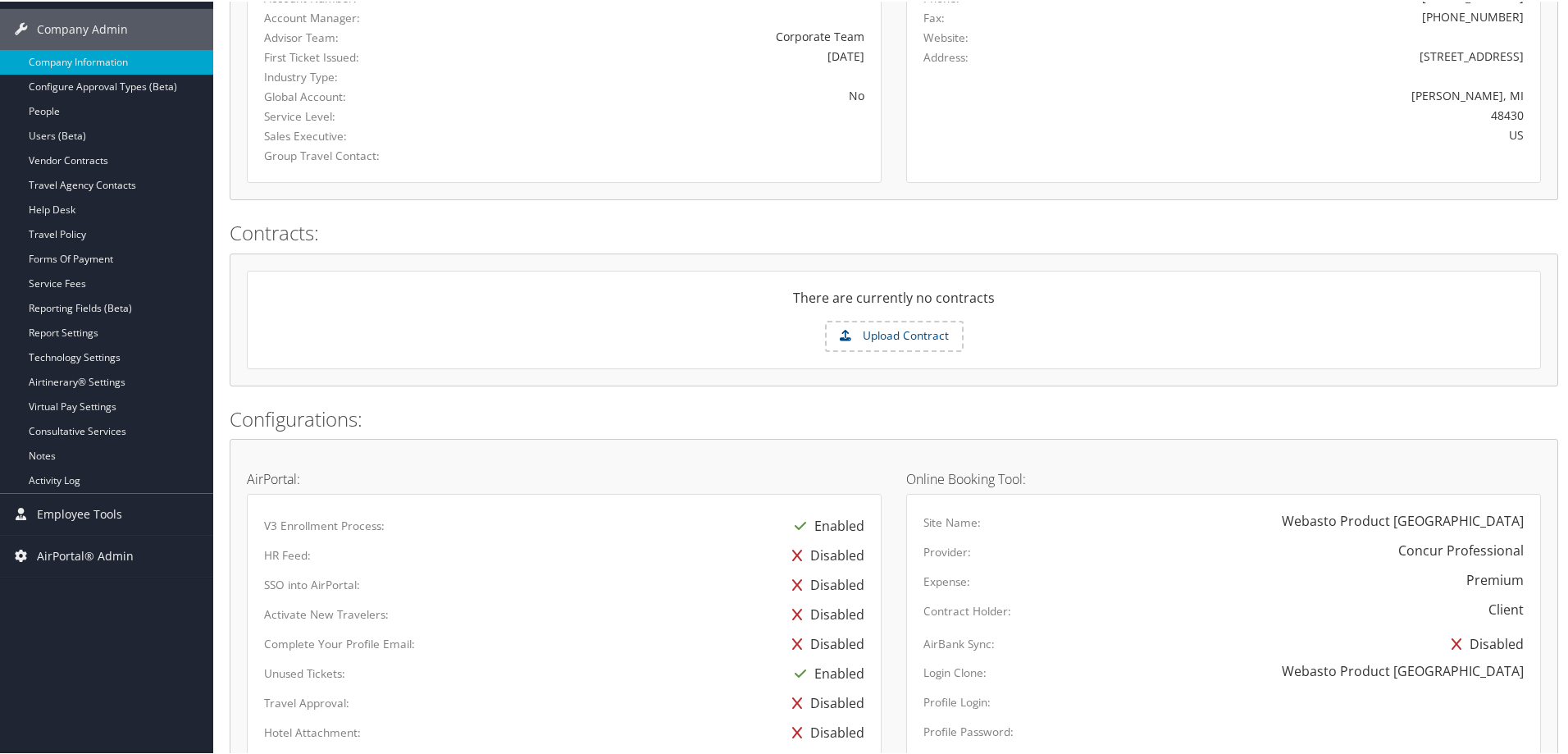
scroll to position [328, 0]
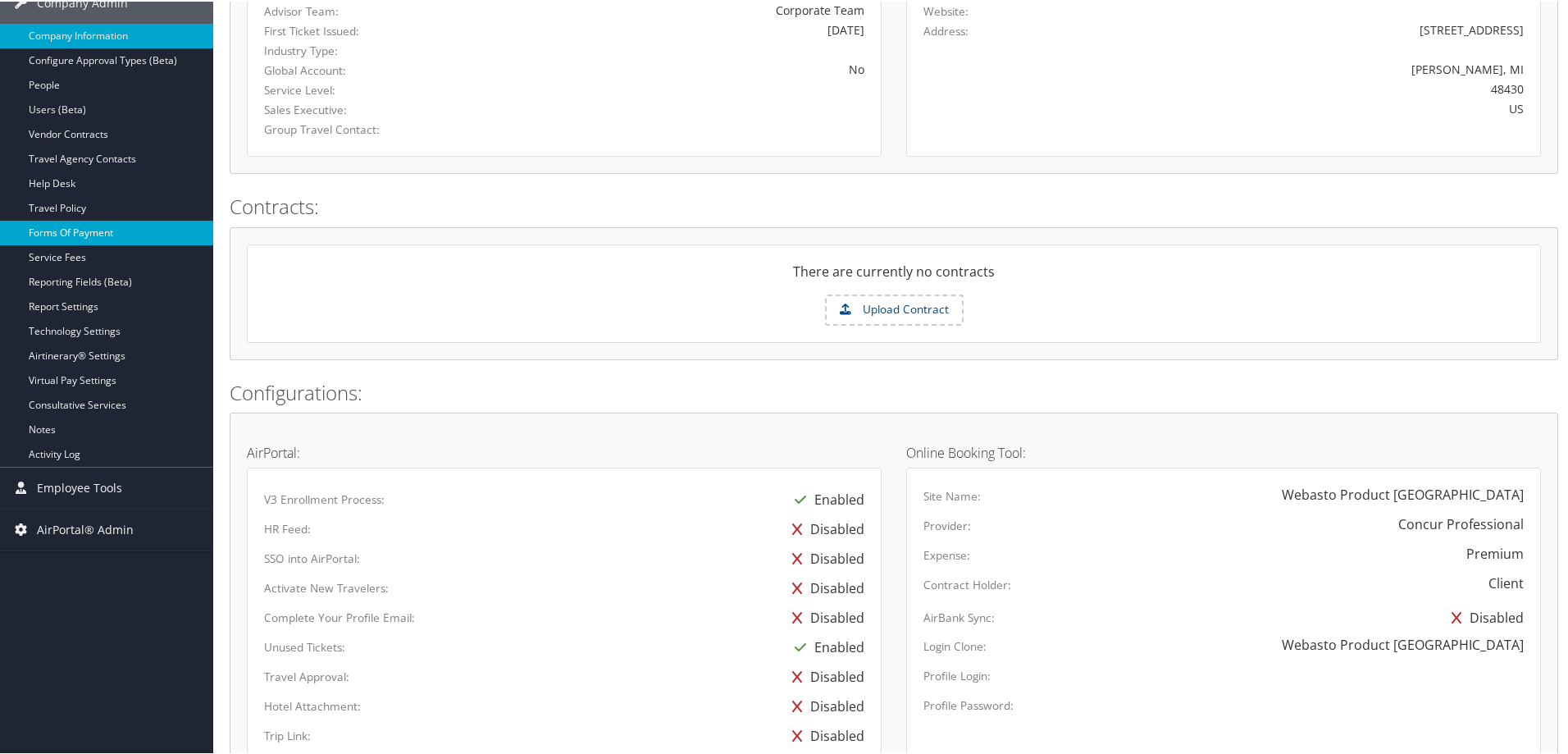
click at [145, 237] on link "Forms Of Payment" at bounding box center [106, 231] width 213 height 25
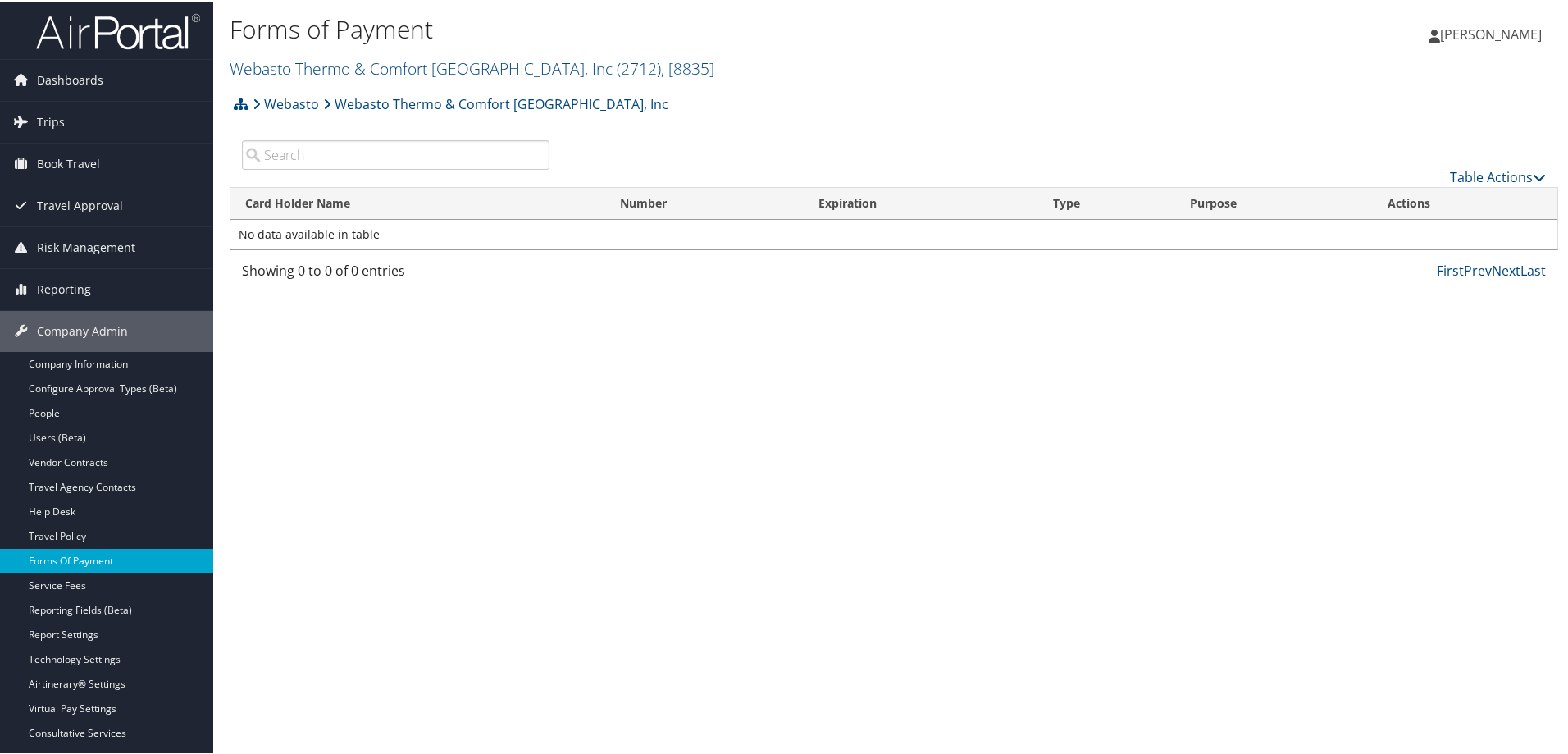
click at [116, 559] on link "Forms Of Payment" at bounding box center [106, 559] width 213 height 25
click at [1363, 375] on div "Forms of Payment Webasto Thermo & Comfort North America, Inc ( 2712 ) , [ 8835 …" at bounding box center [894, 377] width 1362 height 754
click at [1407, 468] on div "Forms of Payment Webasto Thermo & Comfort North America, Inc ( 2712 ) , [ 8835 …" at bounding box center [894, 377] width 1362 height 754
click at [84, 154] on span "Book Travel" at bounding box center [68, 162] width 63 height 41
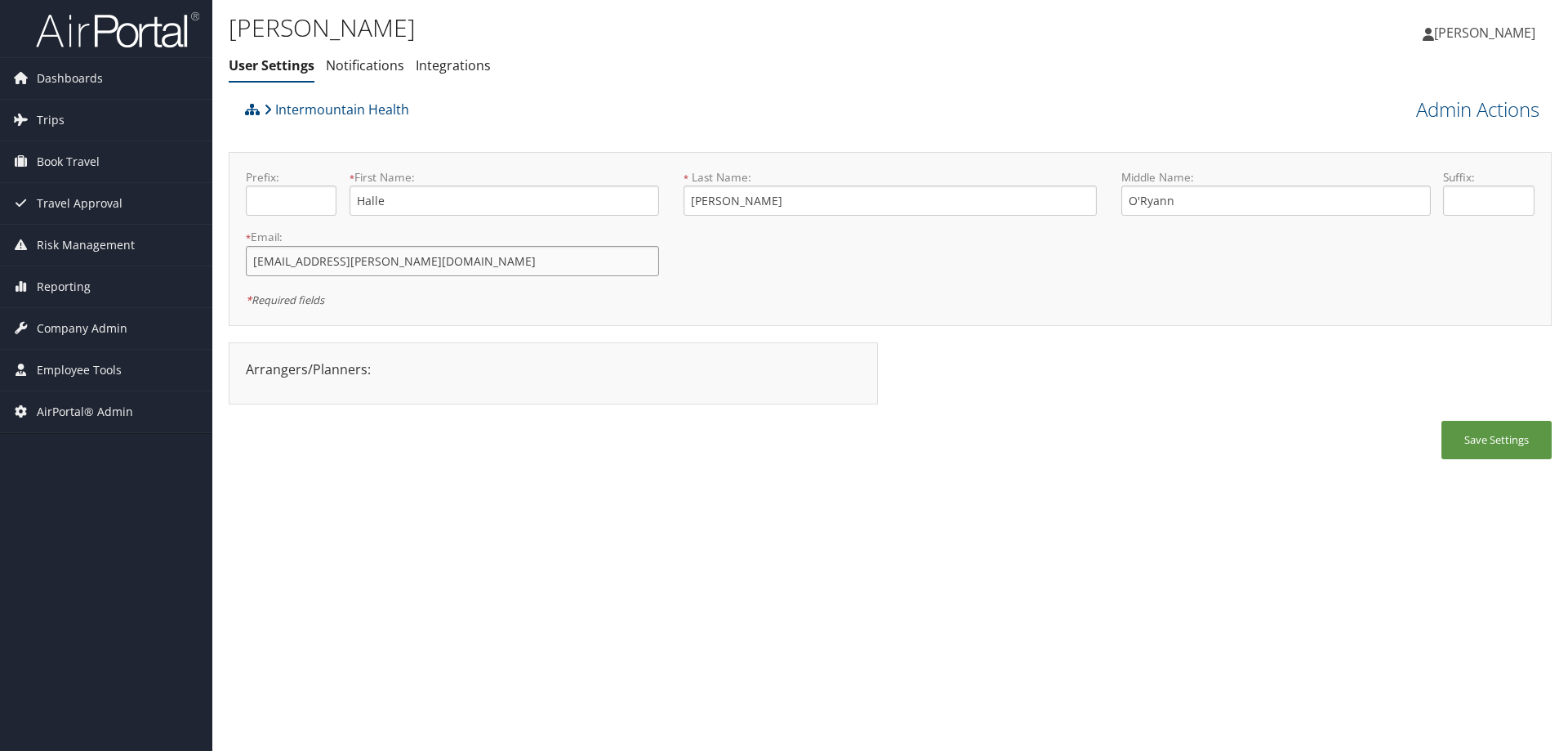
drag, startPoint x: 471, startPoint y: 260, endPoint x: 239, endPoint y: 256, distance: 232.0
click at [239, 256] on div "* Email: [EMAIL_ADDRESS][PERSON_NAME][DOMAIN_NAME] This field is required" at bounding box center [452, 258] width 437 height 59
click at [86, 158] on span "Book Travel" at bounding box center [68, 162] width 63 height 41
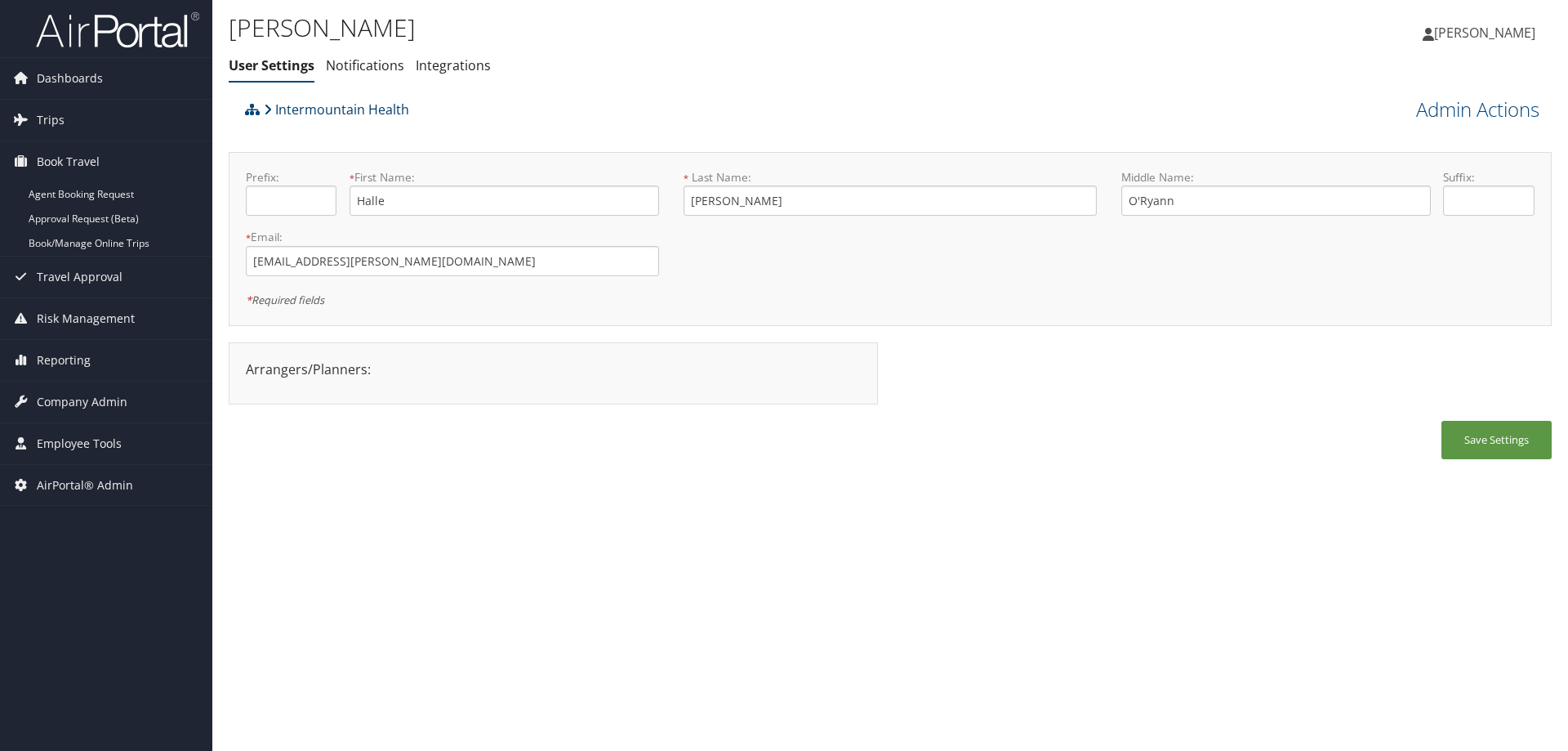
click at [289, 104] on link "Intermountain Health" at bounding box center [336, 109] width 145 height 33
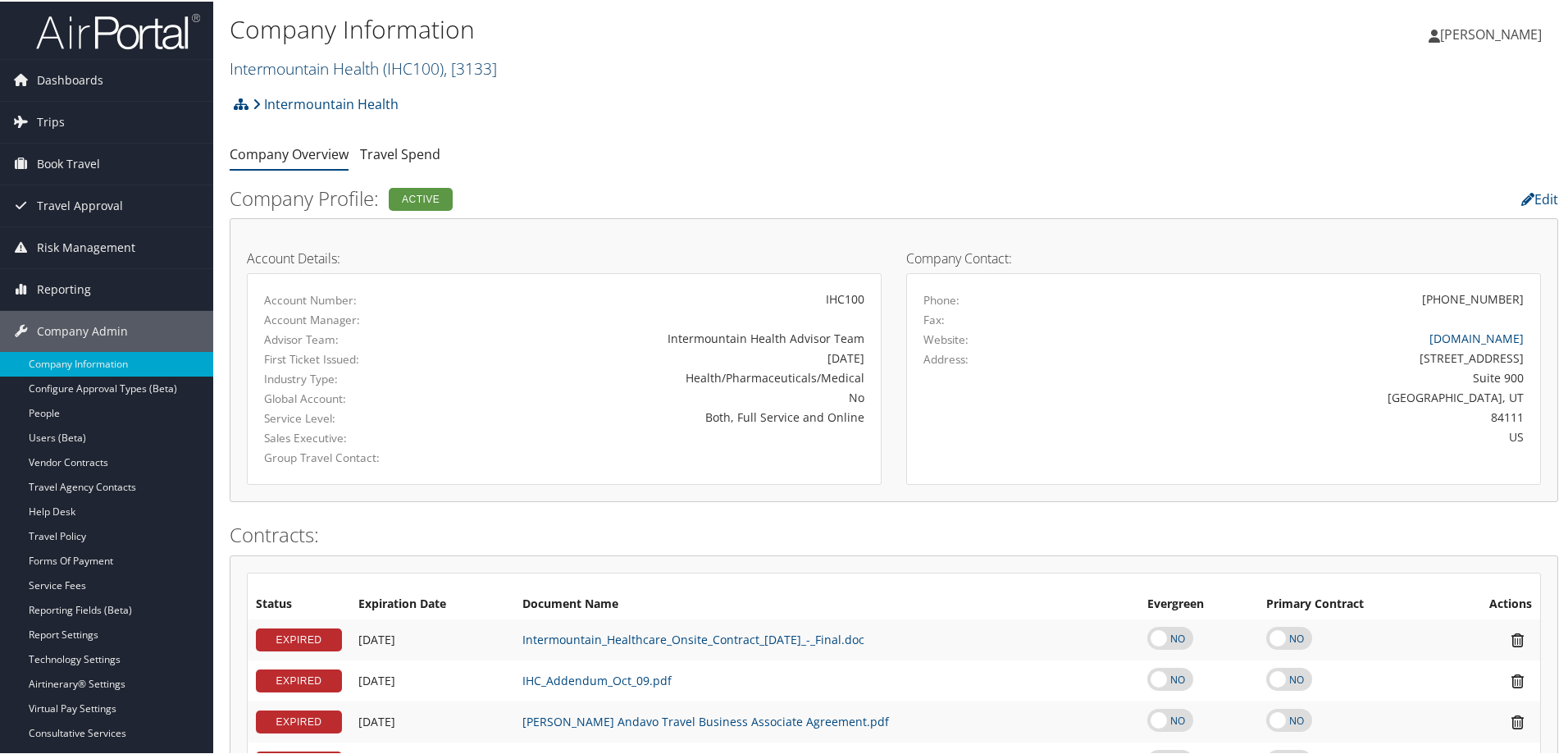
click at [299, 73] on link "Intermountain Health ( IHC100 ) , [ 3133 ]" at bounding box center [363, 67] width 268 height 22
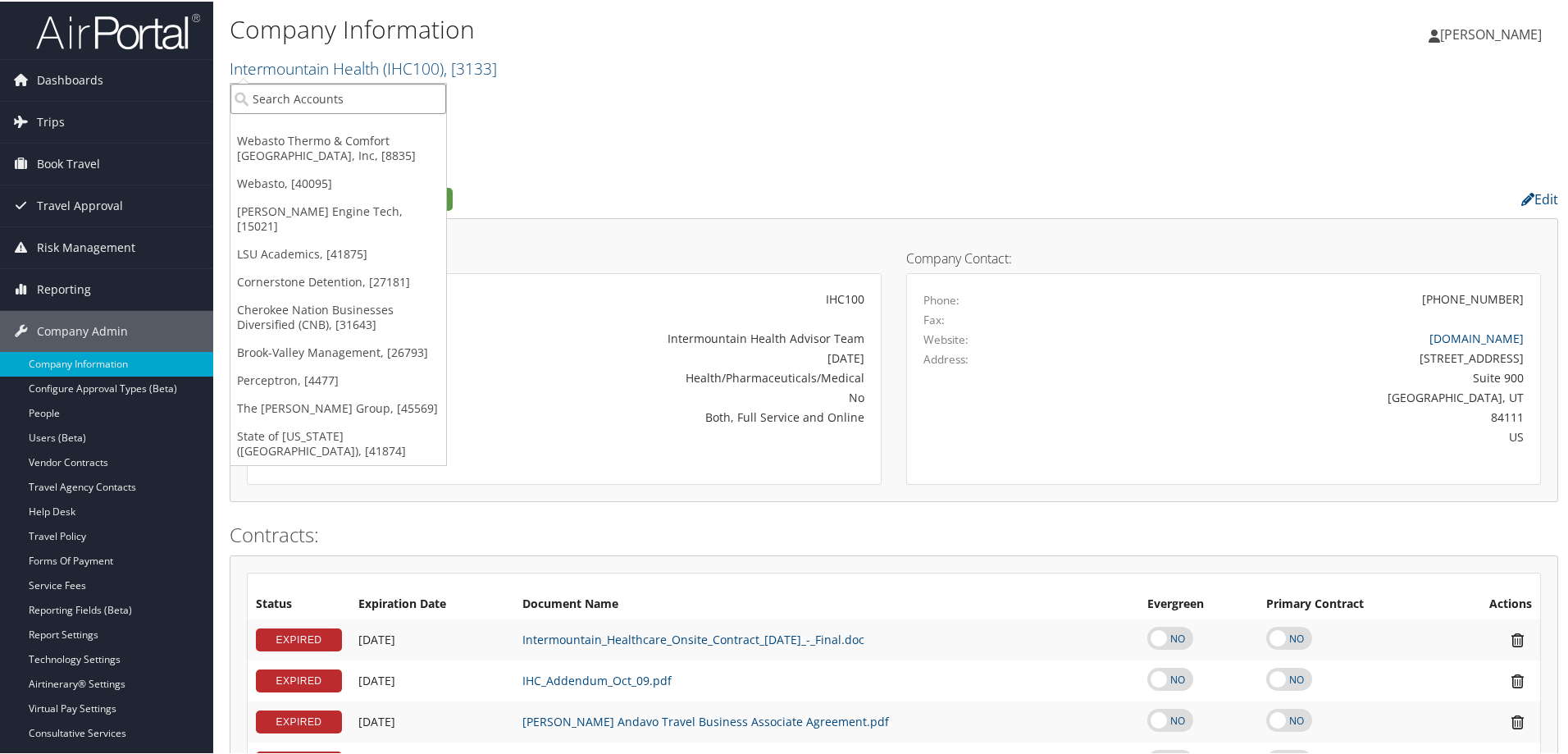
click at [303, 94] on input "search" at bounding box center [338, 97] width 216 height 30
type input "webasto"
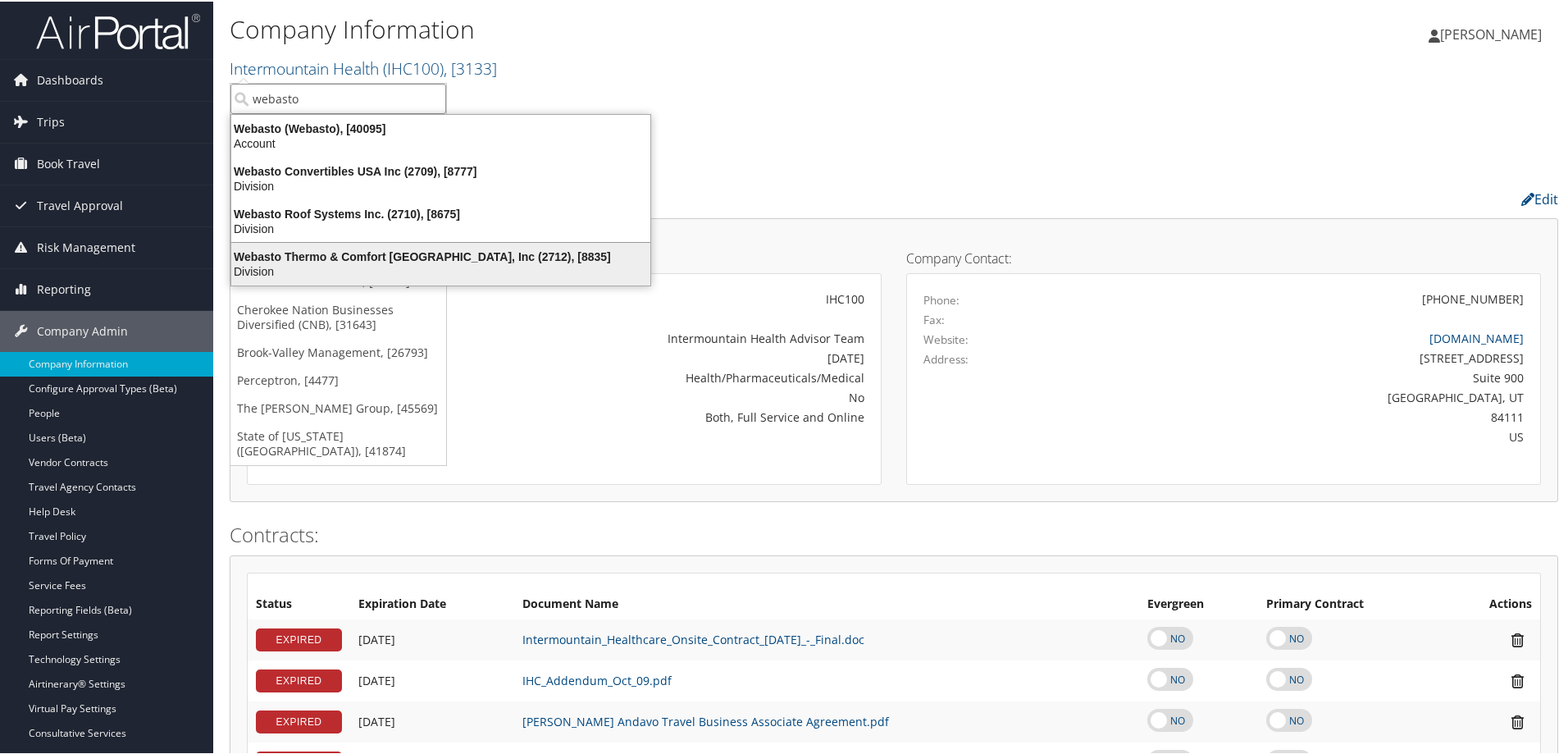
click at [410, 273] on div "Division" at bounding box center [441, 269] width 439 height 15
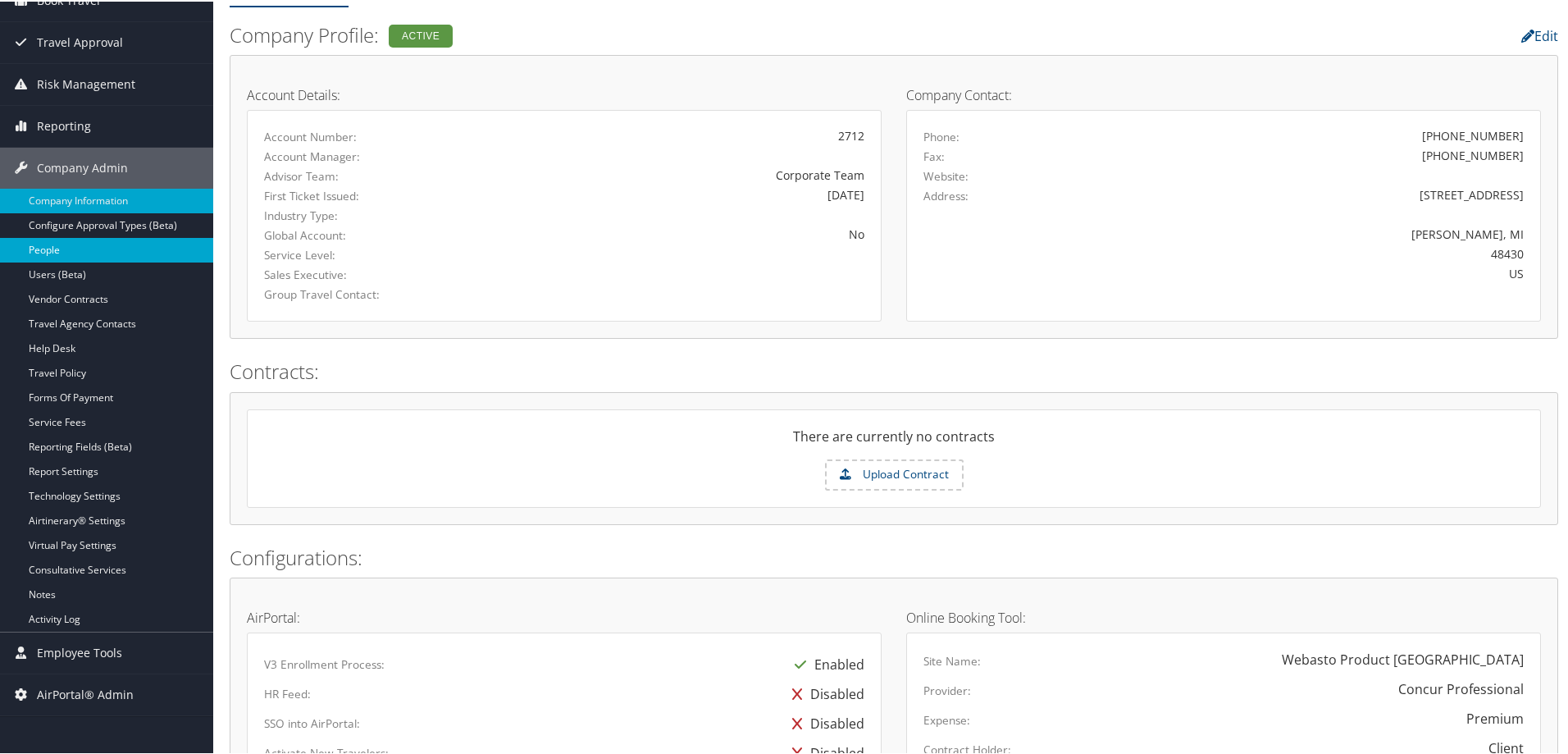
scroll to position [164, 0]
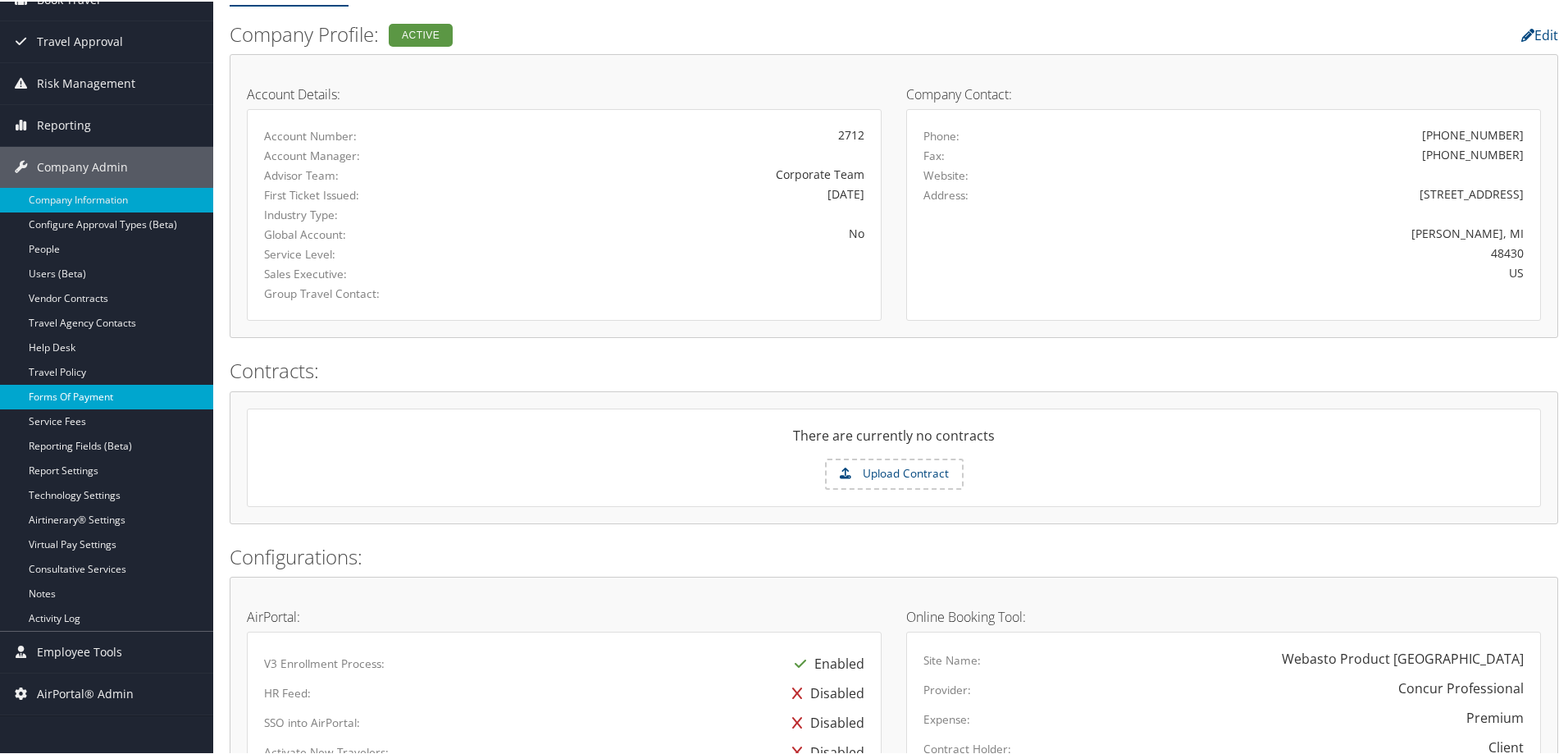
click at [116, 399] on link "Forms Of Payment" at bounding box center [106, 395] width 213 height 25
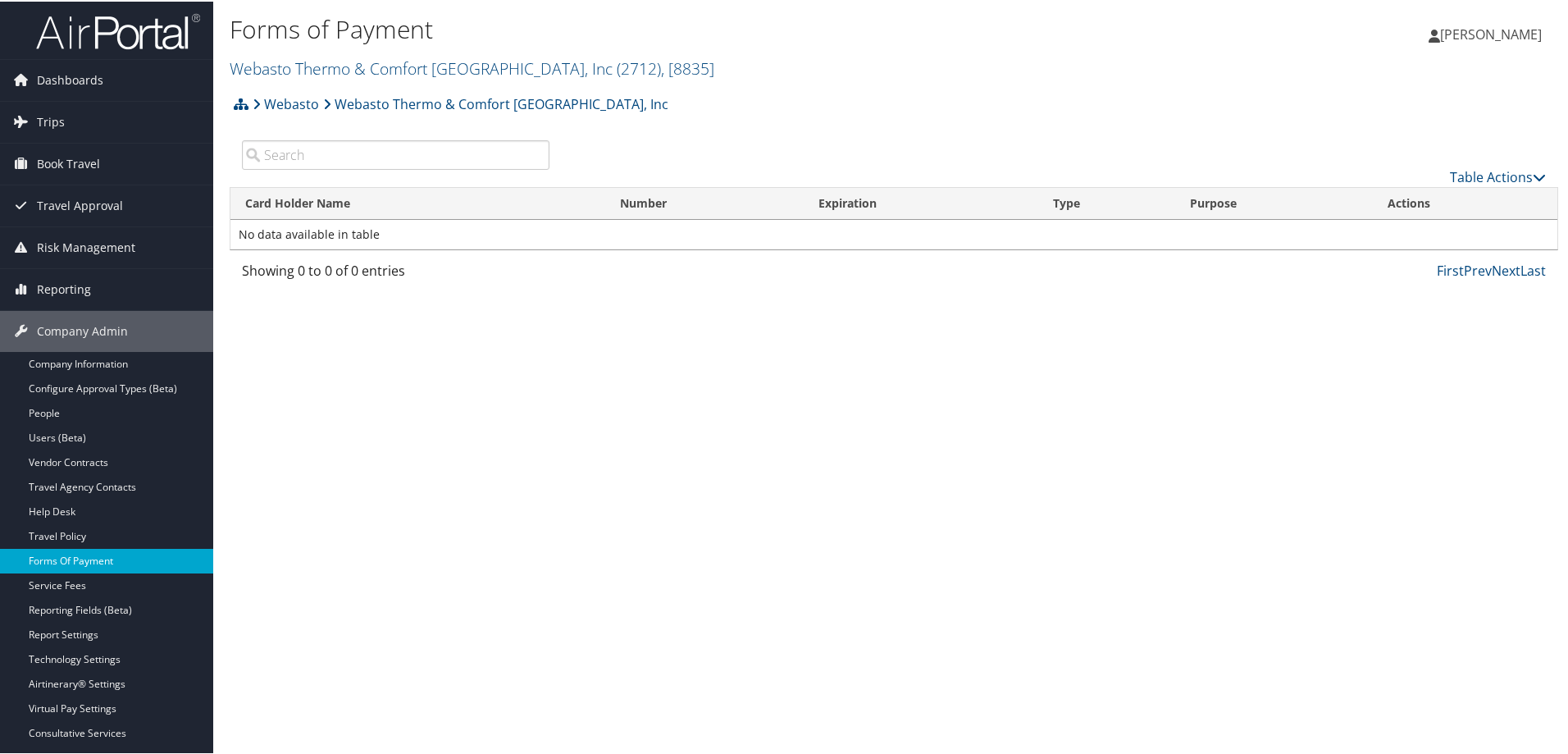
click at [127, 559] on link "Forms Of Payment" at bounding box center [106, 559] width 213 height 25
click at [431, 98] on link "Webasto Thermo & Comfort [GEOGRAPHIC_DATA], Inc" at bounding box center [496, 103] width 345 height 33
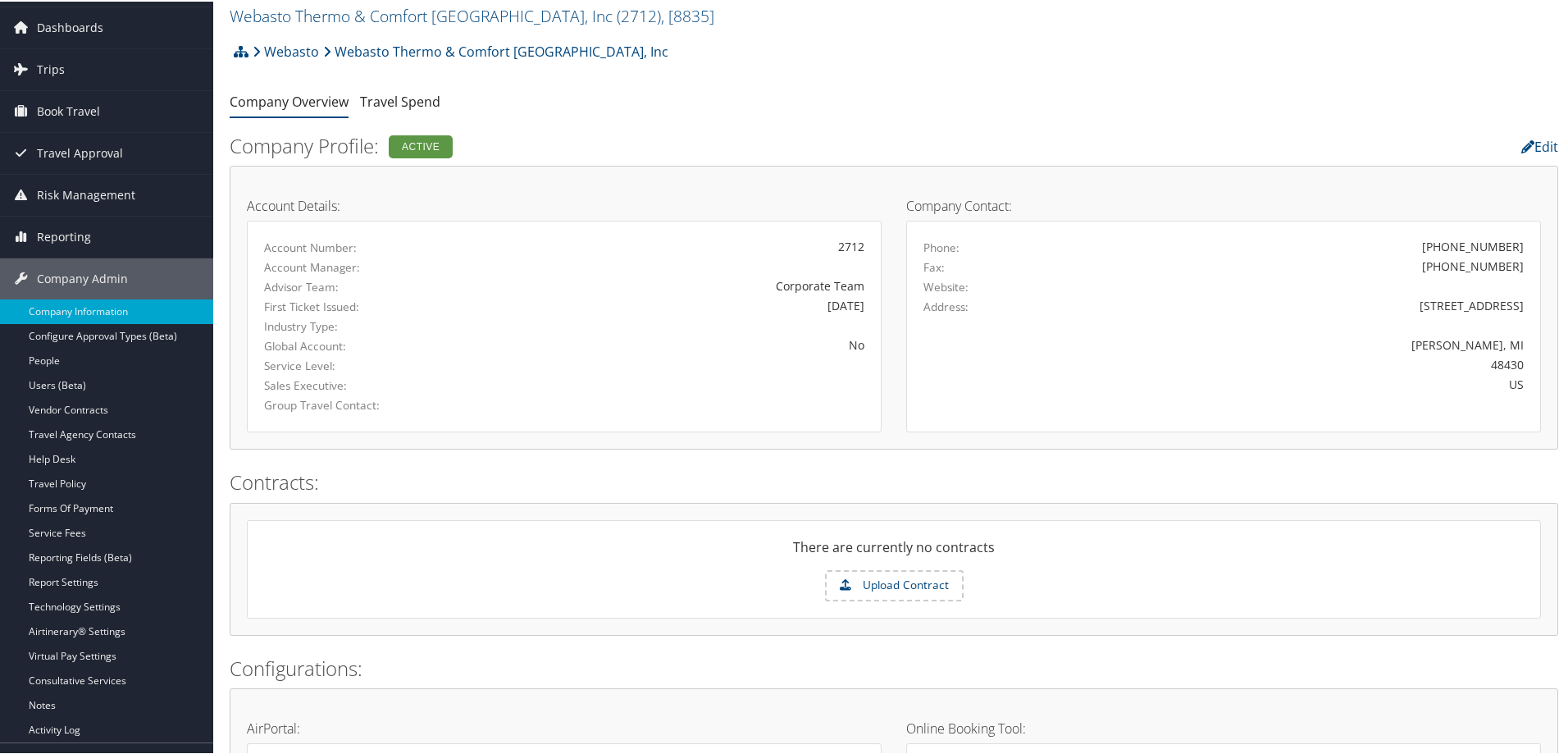
scroll to position [82, 0]
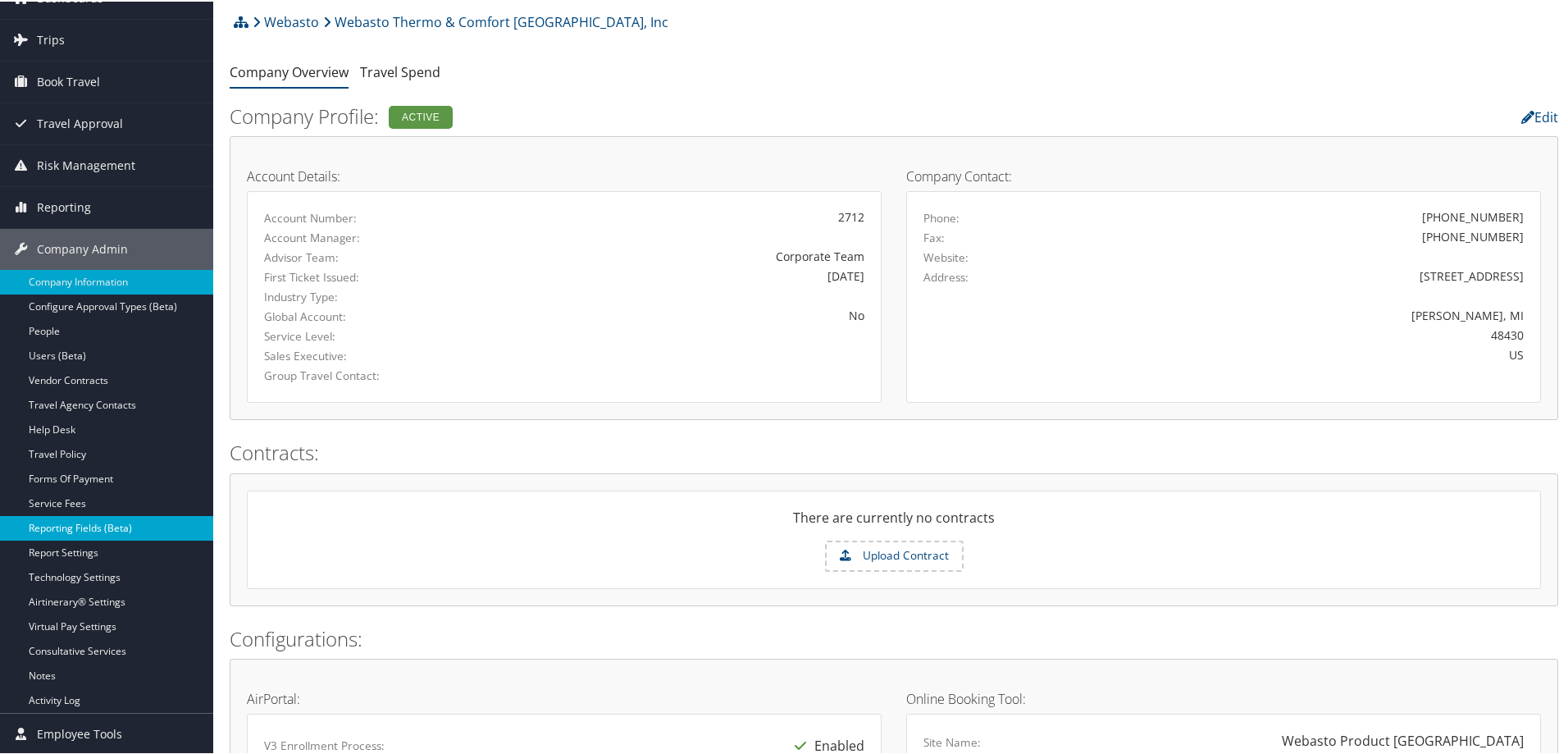
click at [98, 526] on link "Reporting Fields (Beta)" at bounding box center [106, 526] width 213 height 25
